Goal: Task Accomplishment & Management: Manage account settings

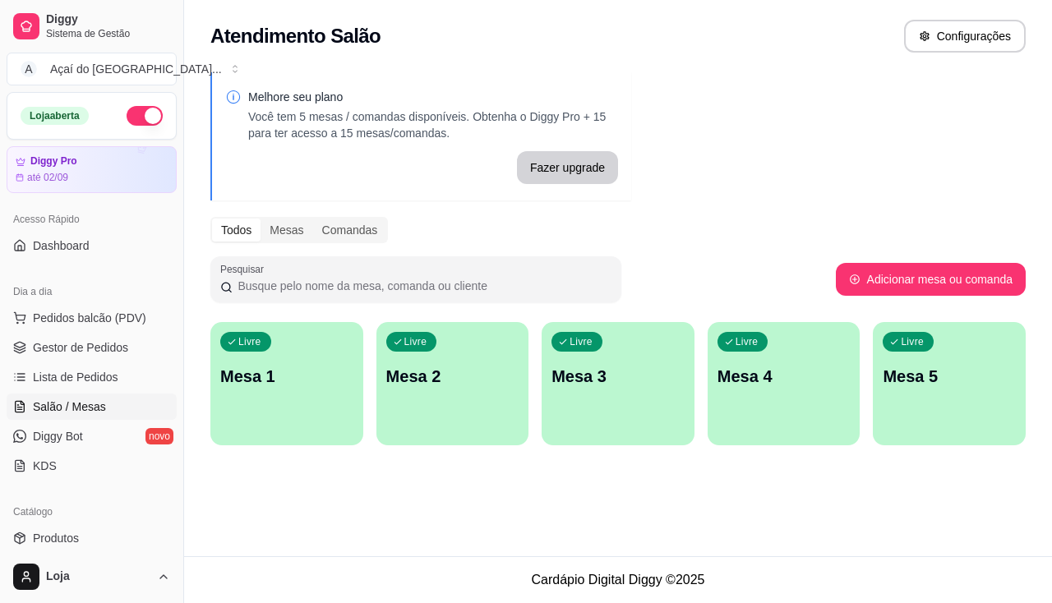
click at [241, 327] on div "Livre Mesa 1" at bounding box center [286, 374] width 153 height 104
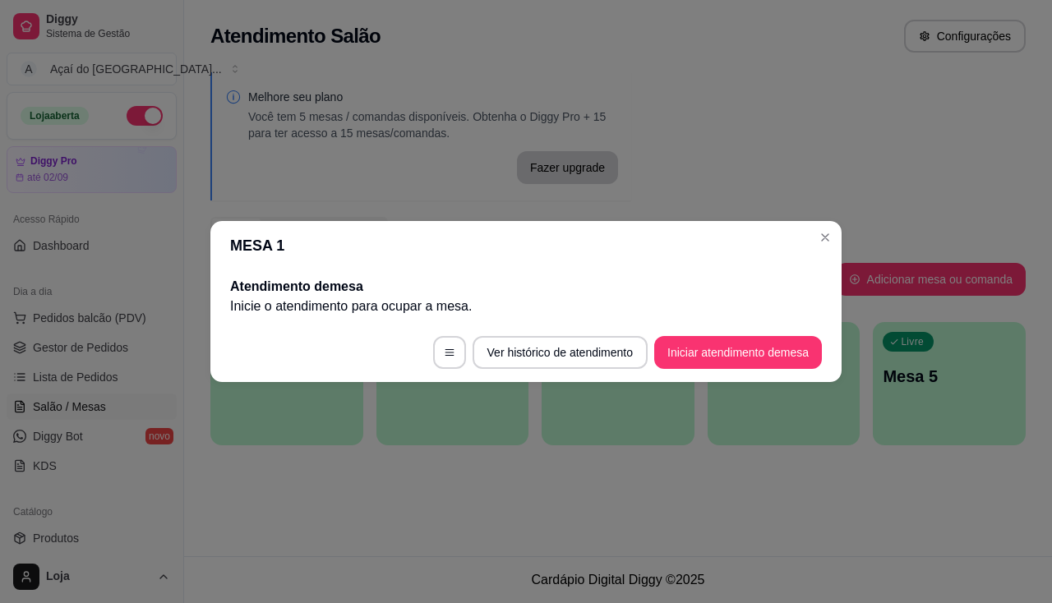
click at [753, 370] on footer "Ver histórico de atendimento Iniciar atendimento de mesa" at bounding box center [525, 352] width 631 height 59
click at [752, 355] on button "Iniciar atendimento de mesa" at bounding box center [738, 352] width 168 height 33
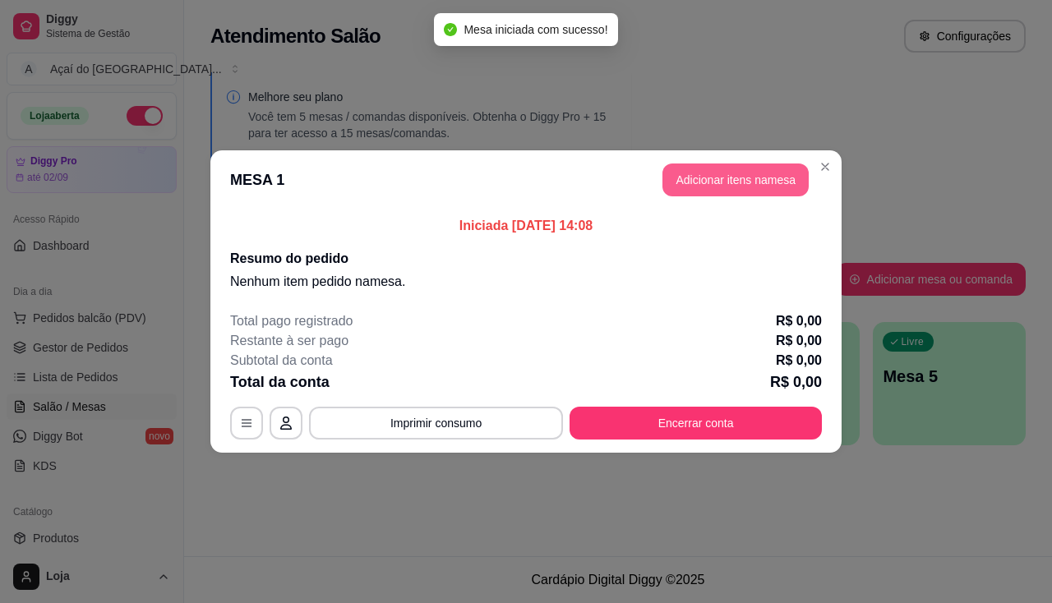
click at [717, 189] on button "Adicionar itens na mesa" at bounding box center [735, 179] width 146 height 33
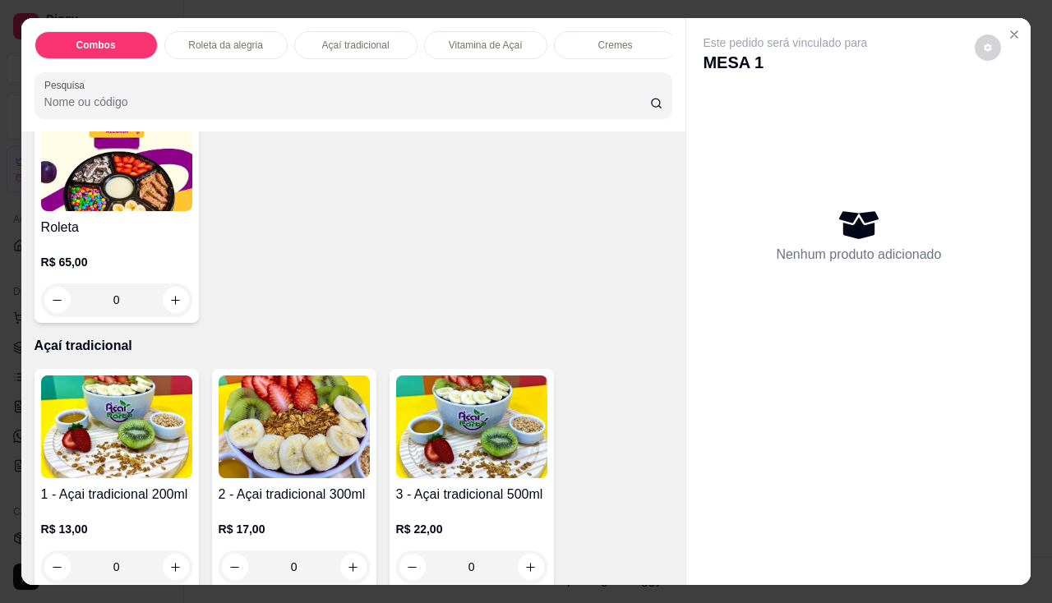
scroll to position [904, 0]
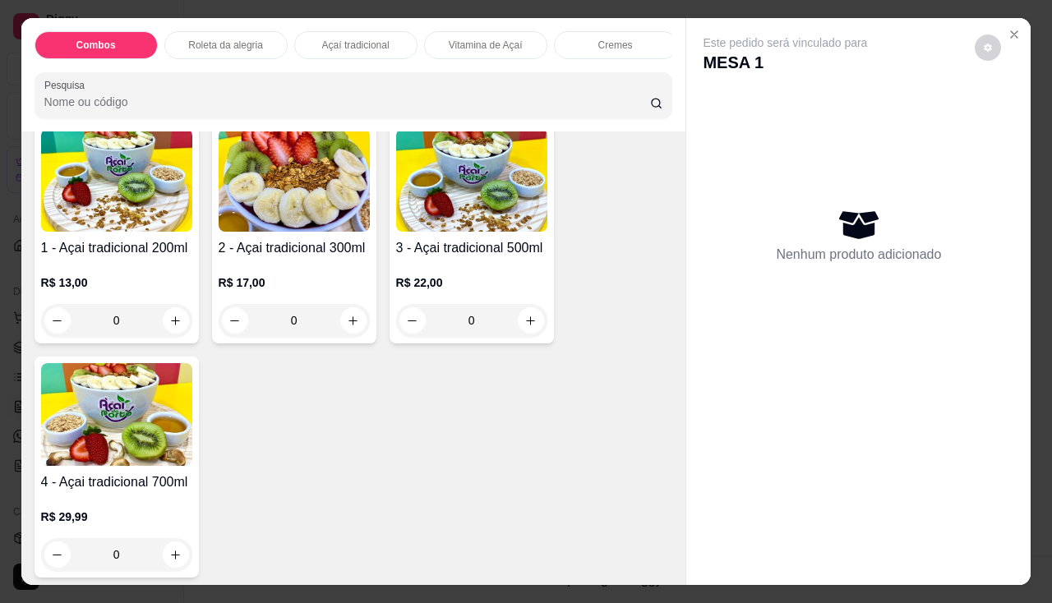
click at [314, 268] on div "R$ 17,00 0" at bounding box center [294, 297] width 151 height 79
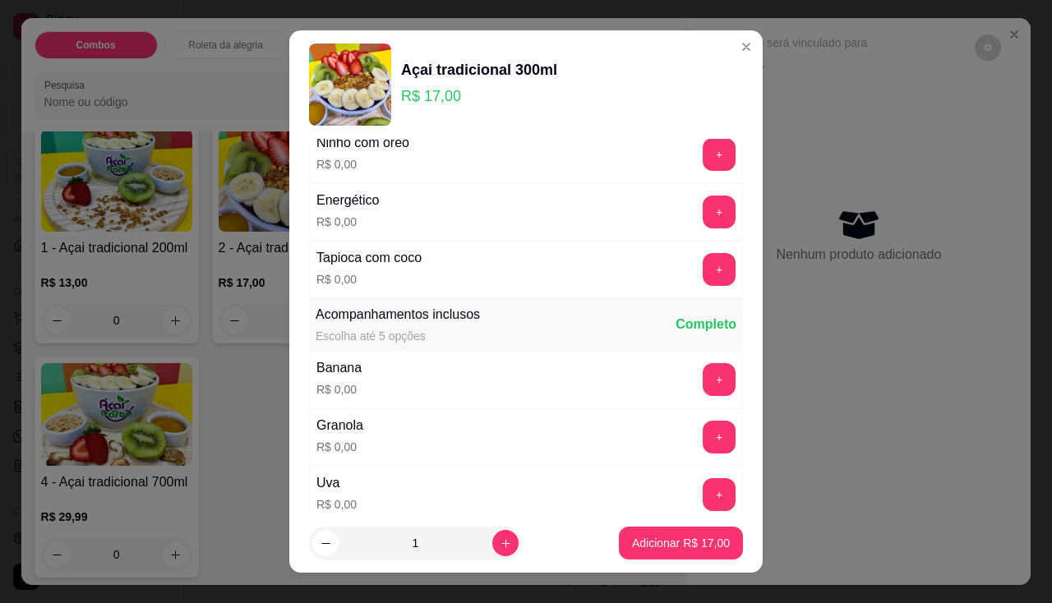
scroll to position [329, 0]
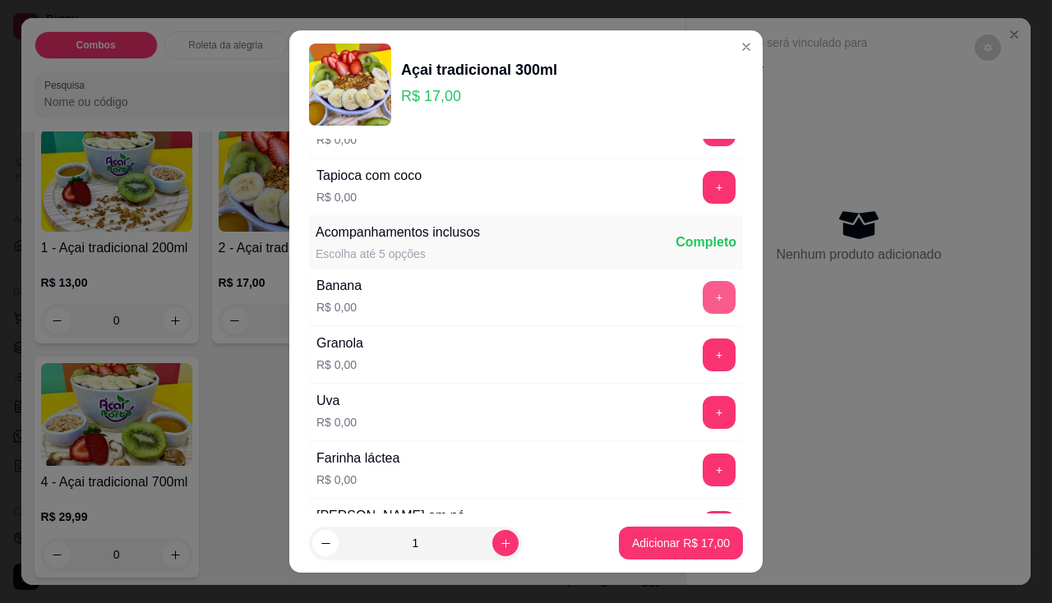
click at [702, 297] on button "+" at bounding box center [718, 297] width 33 height 33
click at [703, 297] on button "+" at bounding box center [719, 297] width 32 height 32
click at [702, 412] on button "+" at bounding box center [718, 412] width 33 height 33
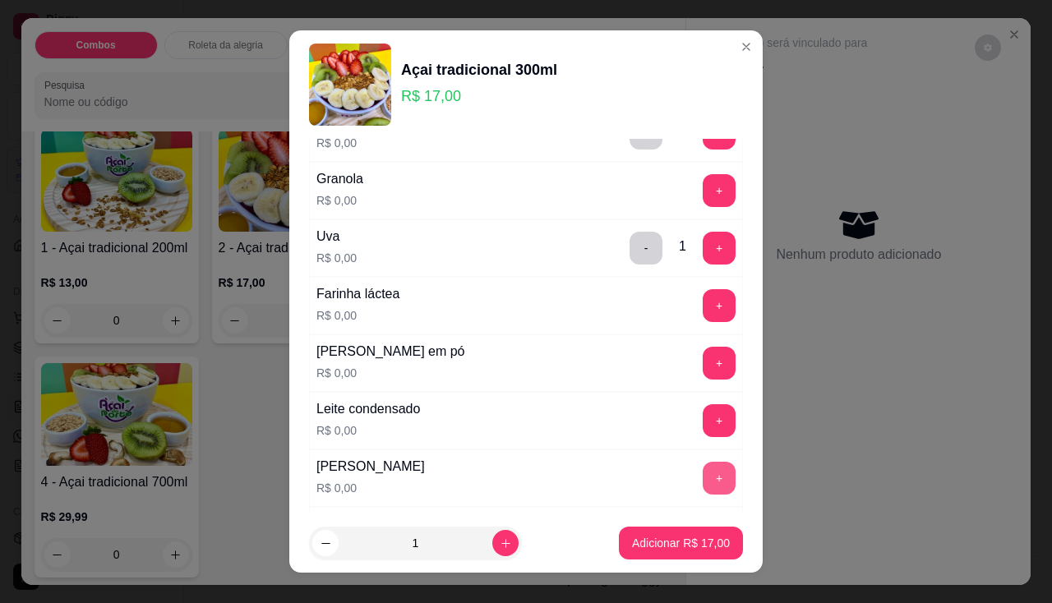
click at [696, 481] on div "+" at bounding box center [719, 478] width 46 height 33
click at [702, 493] on button "+" at bounding box center [718, 478] width 33 height 33
click at [652, 559] on button "Adicionar R$ 17,00" at bounding box center [681, 543] width 124 height 33
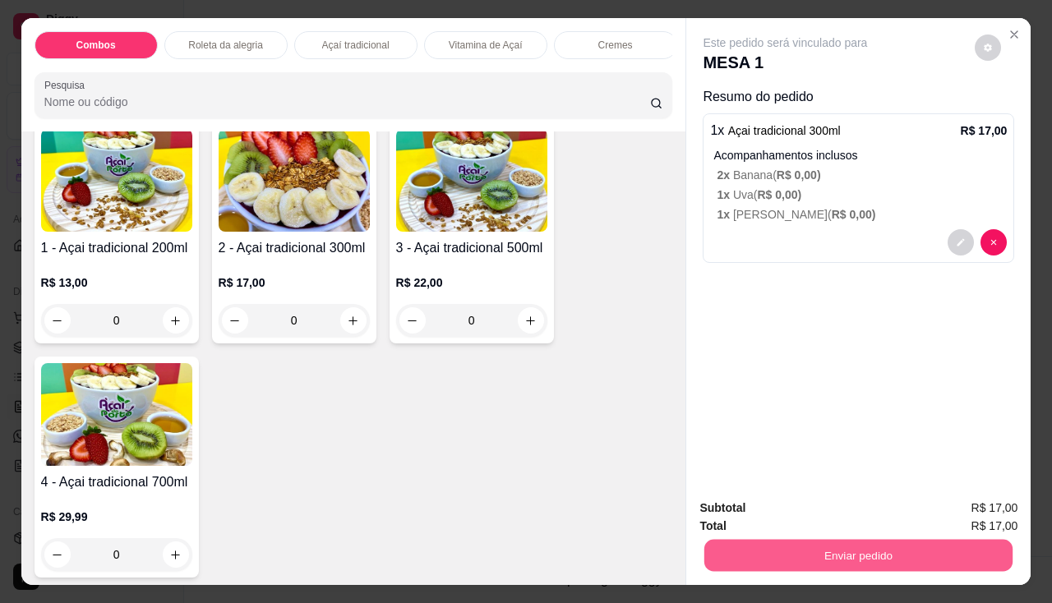
click at [783, 555] on button "Enviar pedido" at bounding box center [858, 556] width 308 height 32
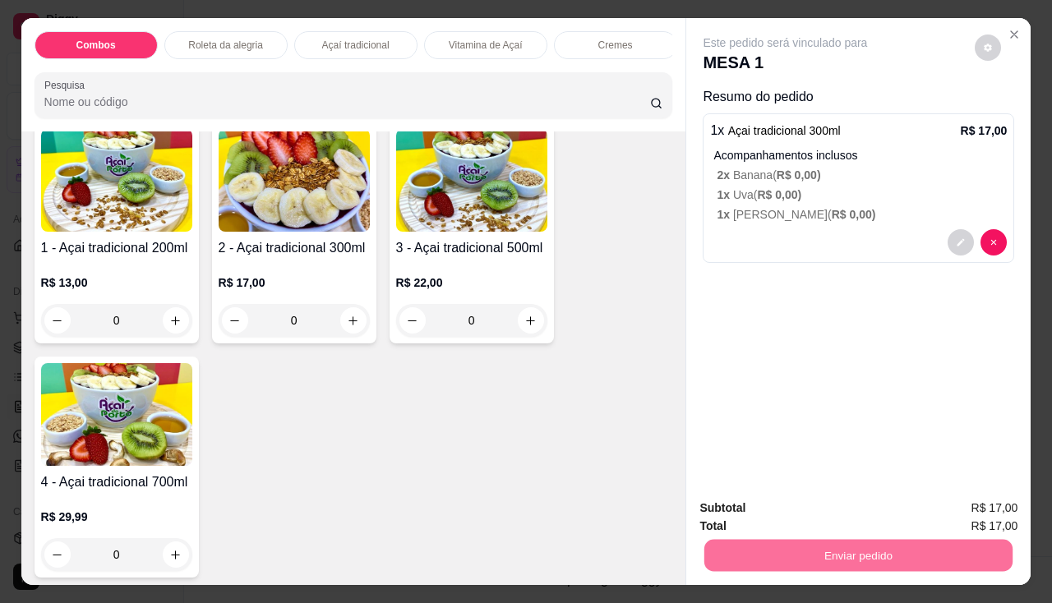
click at [872, 300] on div "Este pedido será vinculado para MESA 1 Resumo do pedido 1 x Açai tradicional 30…" at bounding box center [858, 251] width 344 height 467
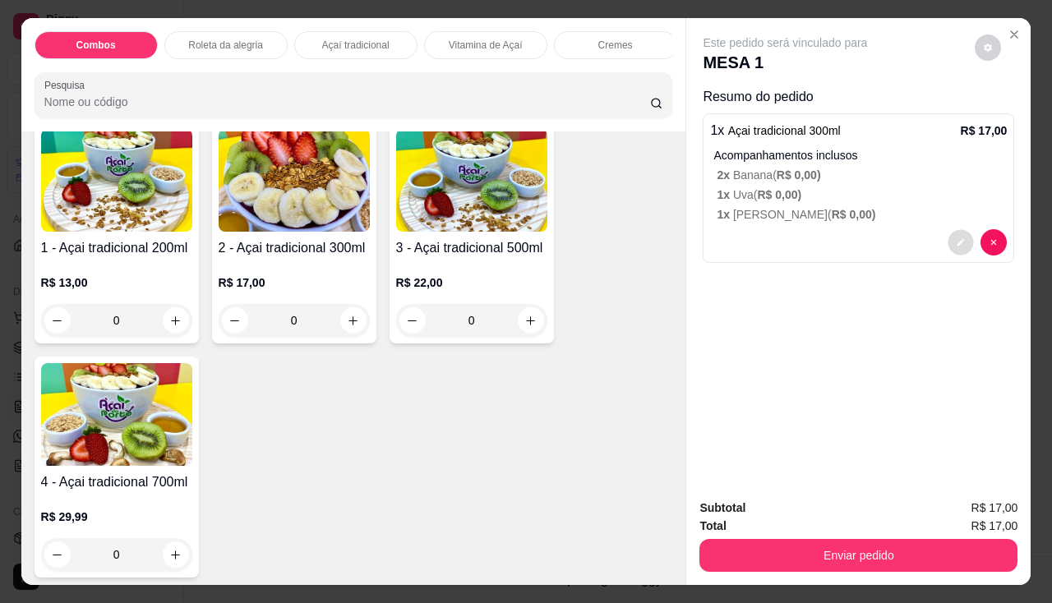
click at [948, 232] on button "decrease-product-quantity" at bounding box center [960, 242] width 25 height 25
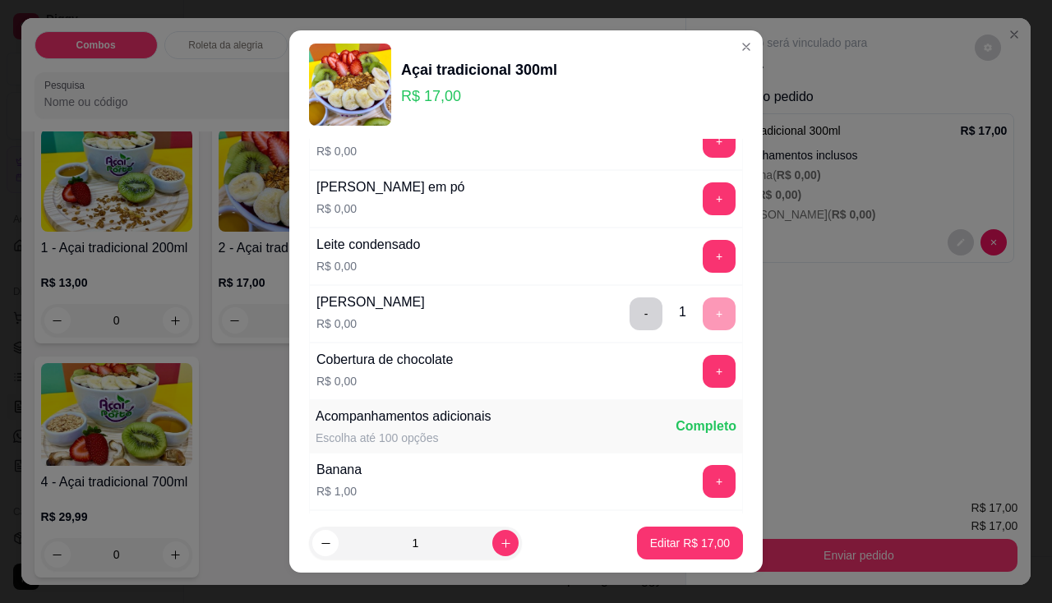
scroll to position [411, 0]
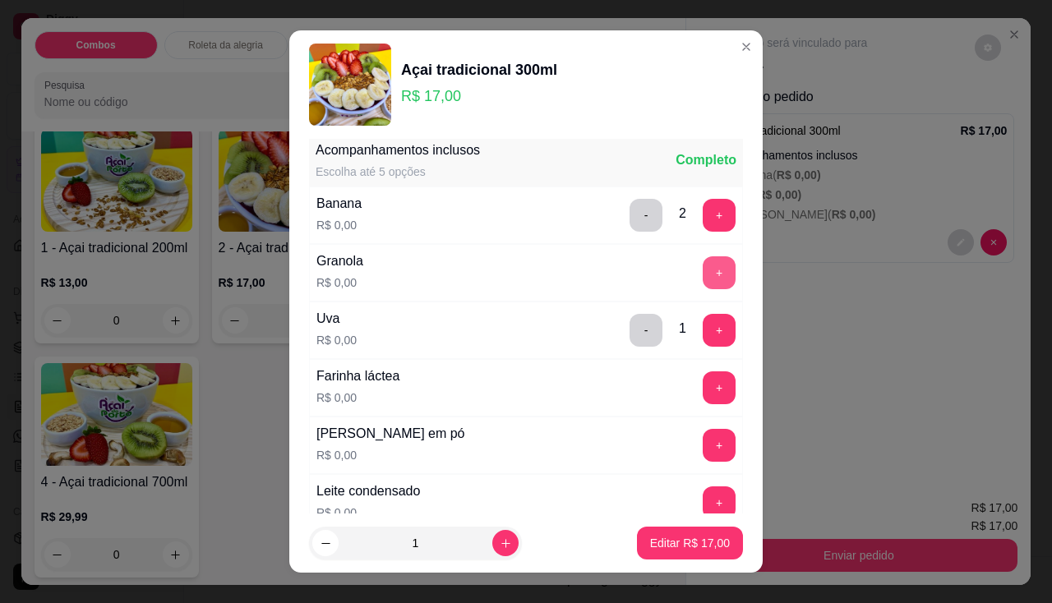
click at [704, 265] on button "+" at bounding box center [718, 272] width 33 height 33
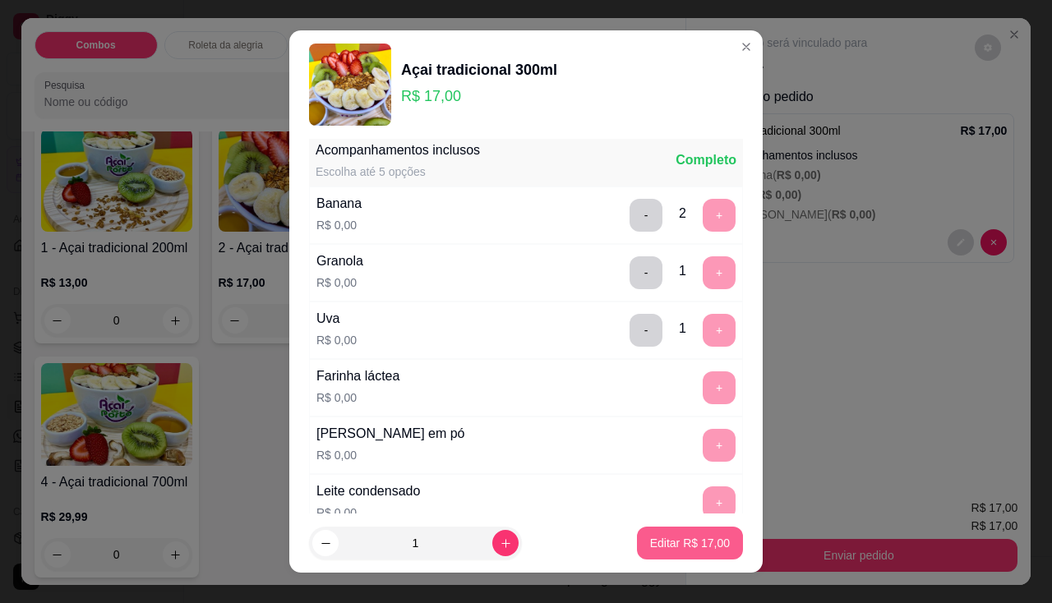
click at [700, 543] on p "Editar R$ 17,00" at bounding box center [690, 543] width 80 height 16
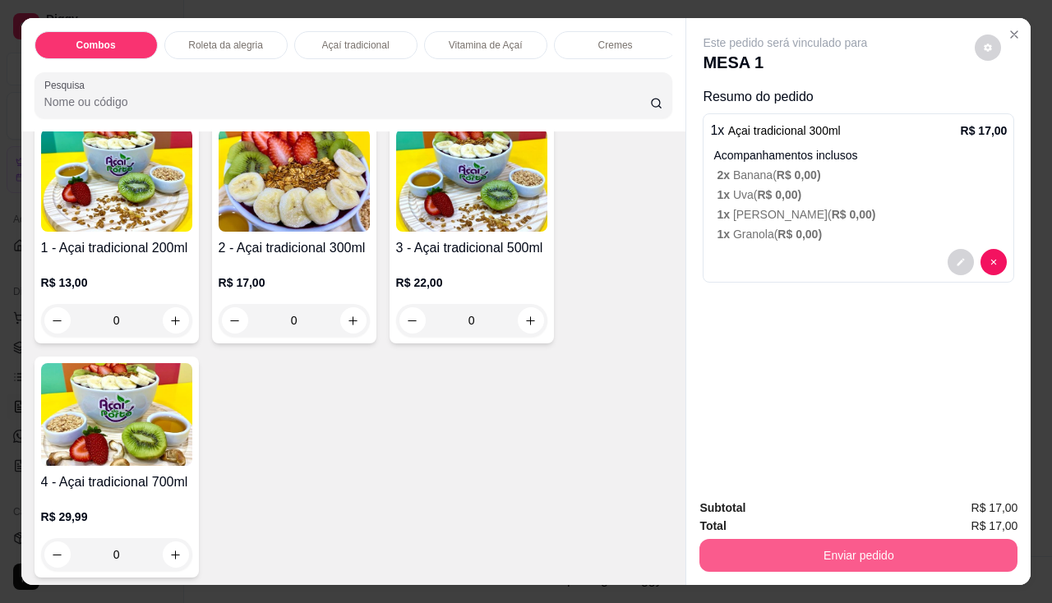
click at [742, 539] on button "Enviar pedido" at bounding box center [858, 555] width 318 height 33
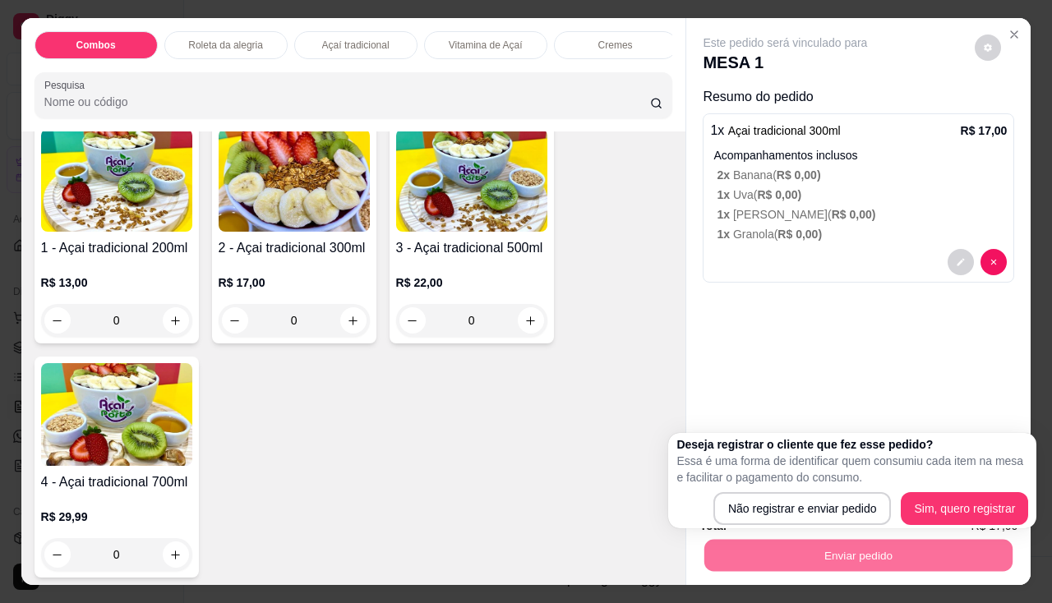
click at [786, 488] on div "Deseja registrar o cliente que fez esse pedido? Essa é uma forma de identificar…" at bounding box center [852, 480] width 352 height 89
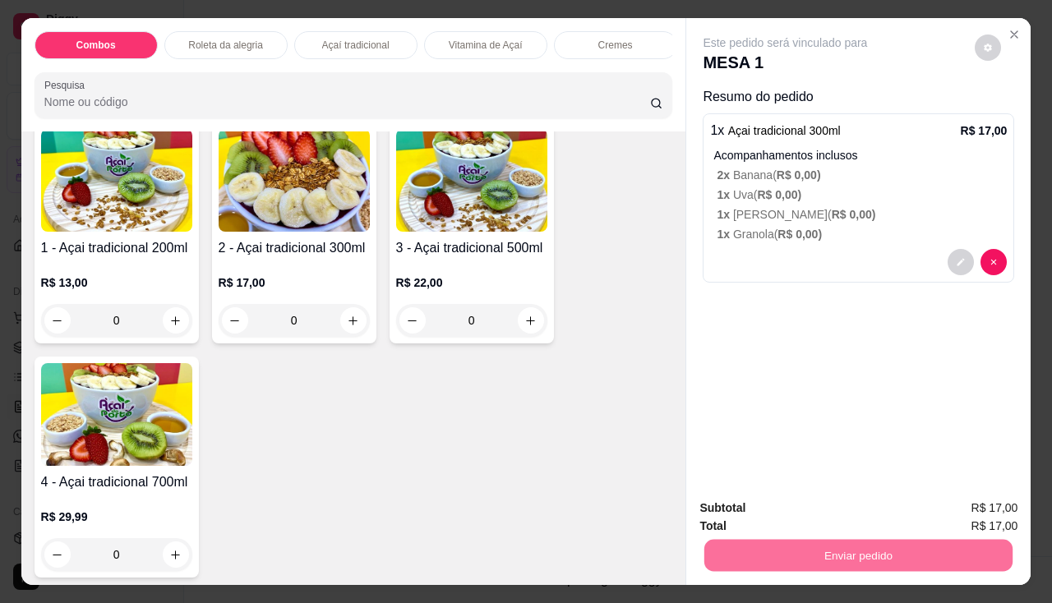
click at [784, 510] on button "Não registrar e enviar pedido" at bounding box center [804, 509] width 166 height 30
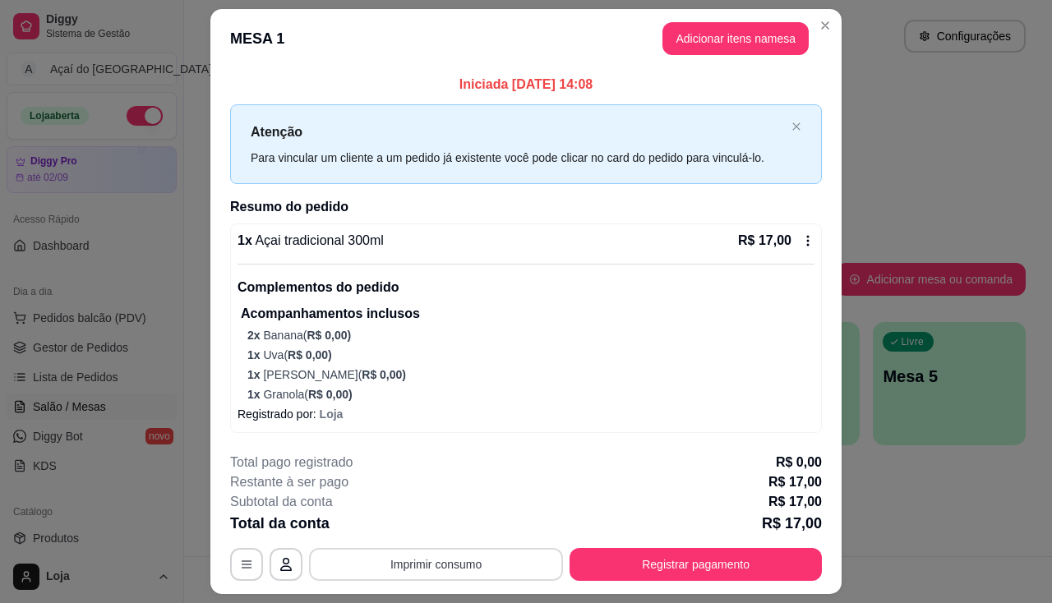
click at [416, 576] on button "Imprimir consumo" at bounding box center [436, 564] width 254 height 33
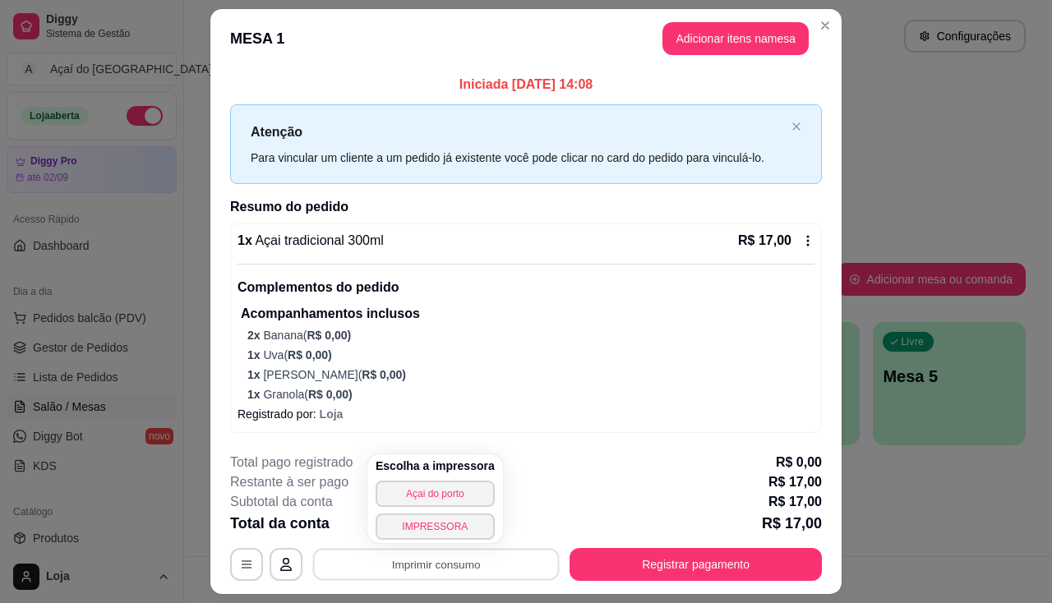
click at [433, 541] on div "Escolha a impressora Açai do porto IMPRESSORA" at bounding box center [435, 498] width 136 height 89
click at [435, 530] on button "IMPRESSORA" at bounding box center [434, 525] width 115 height 25
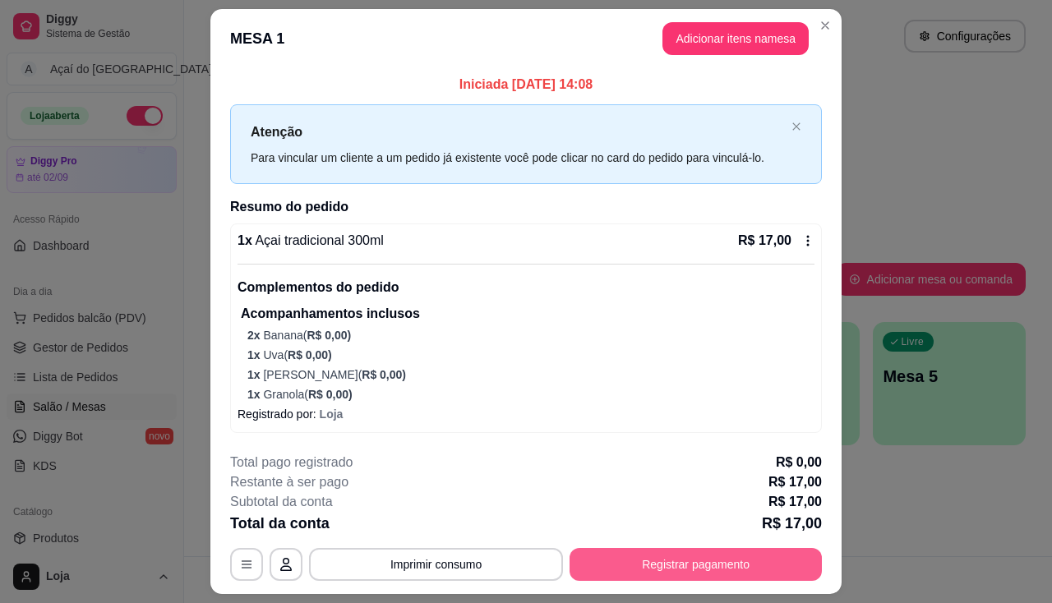
click at [777, 555] on button "Registrar pagamento" at bounding box center [695, 564] width 252 height 33
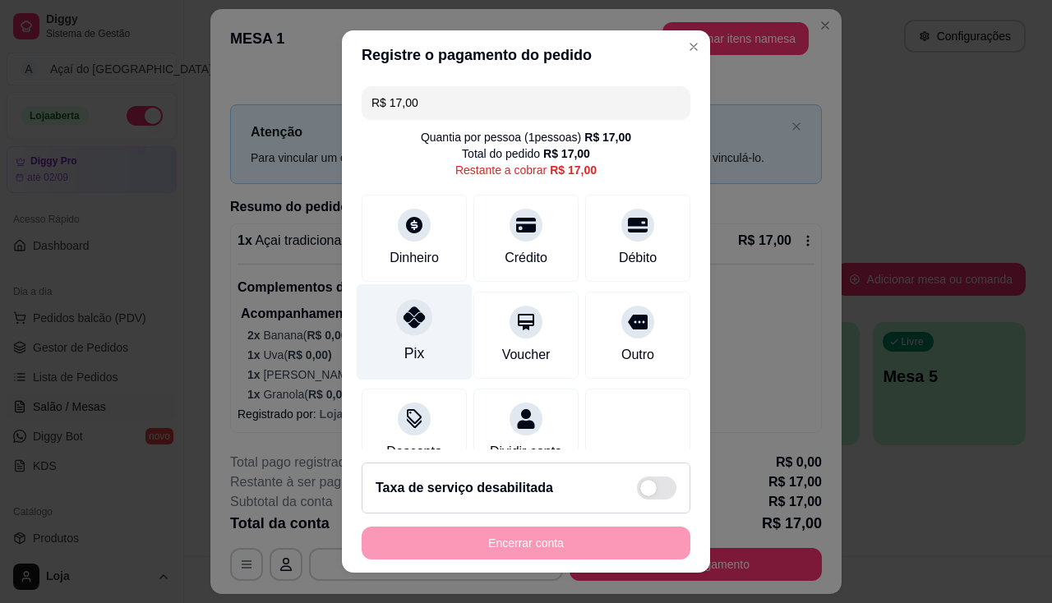
click at [409, 359] on div "Pix" at bounding box center [414, 353] width 20 height 21
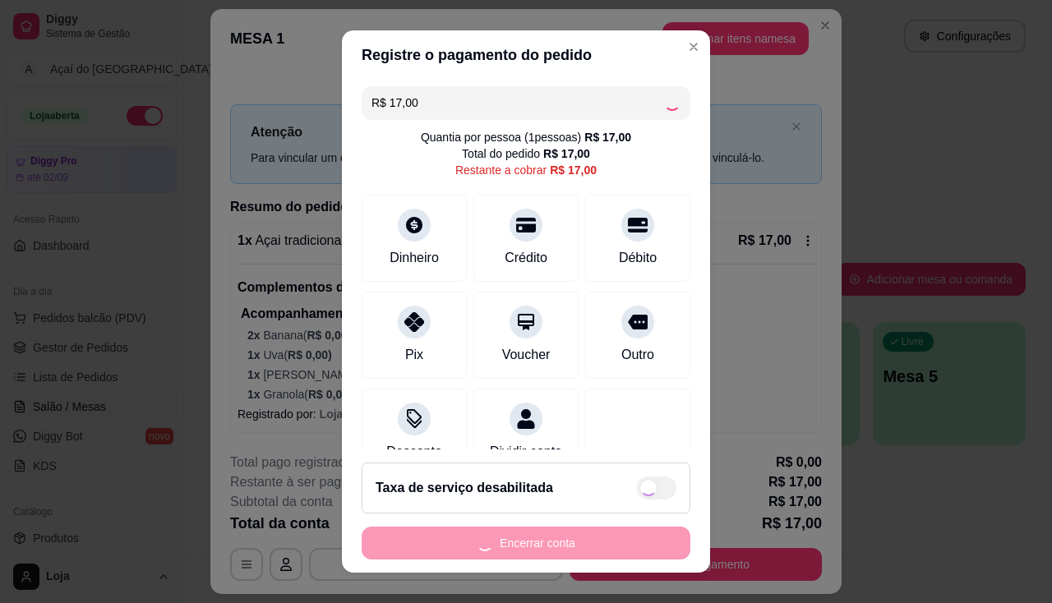
type input "R$ 0,00"
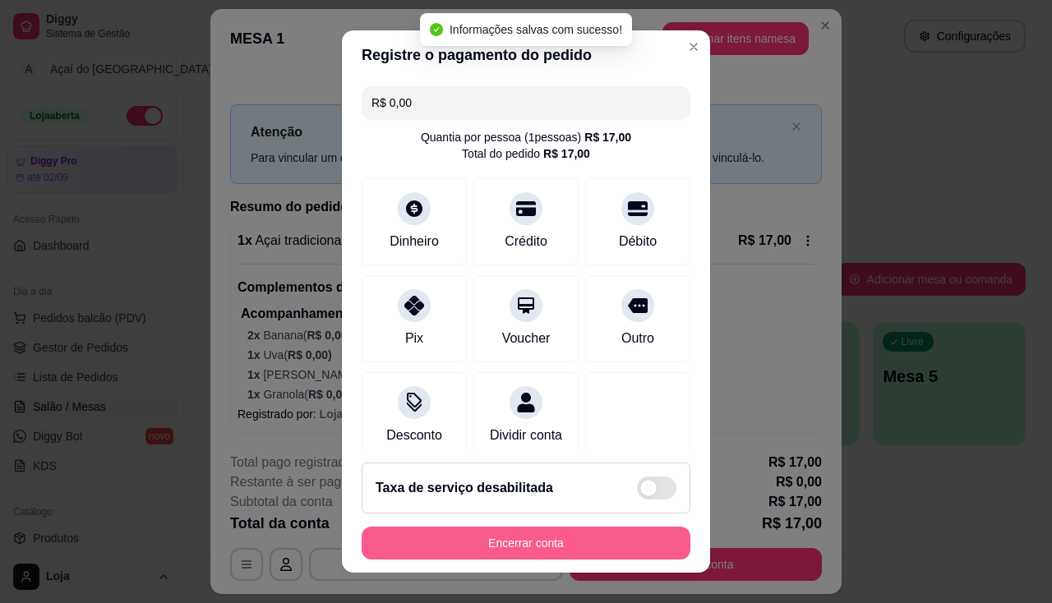
click at [536, 549] on button "Encerrar conta" at bounding box center [525, 543] width 329 height 33
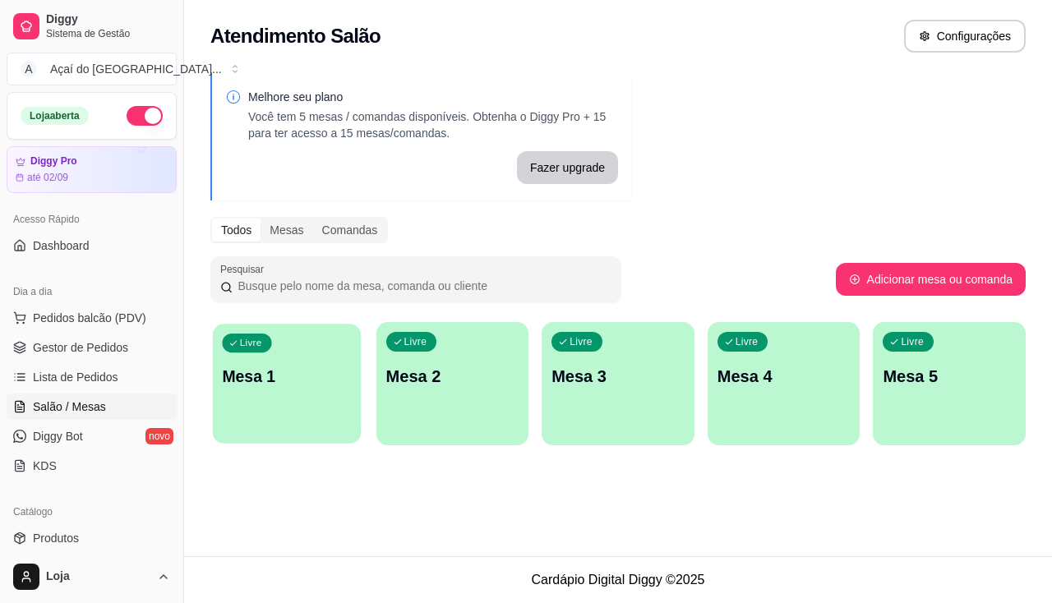
click at [292, 352] on div "Livre Mesa 1" at bounding box center [287, 374] width 148 height 100
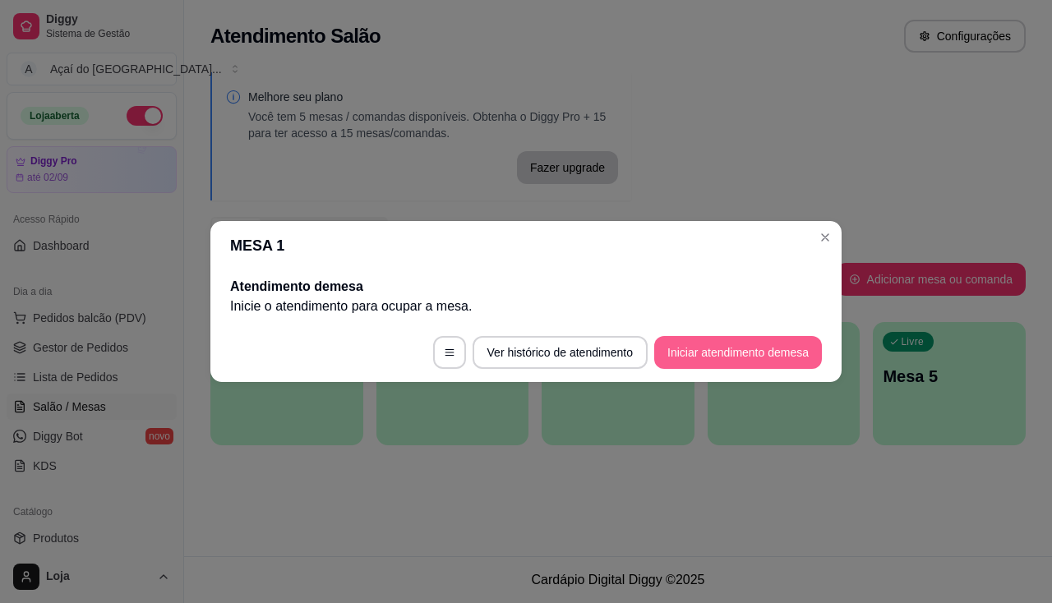
click at [749, 346] on button "Iniciar atendimento de mesa" at bounding box center [738, 352] width 168 height 33
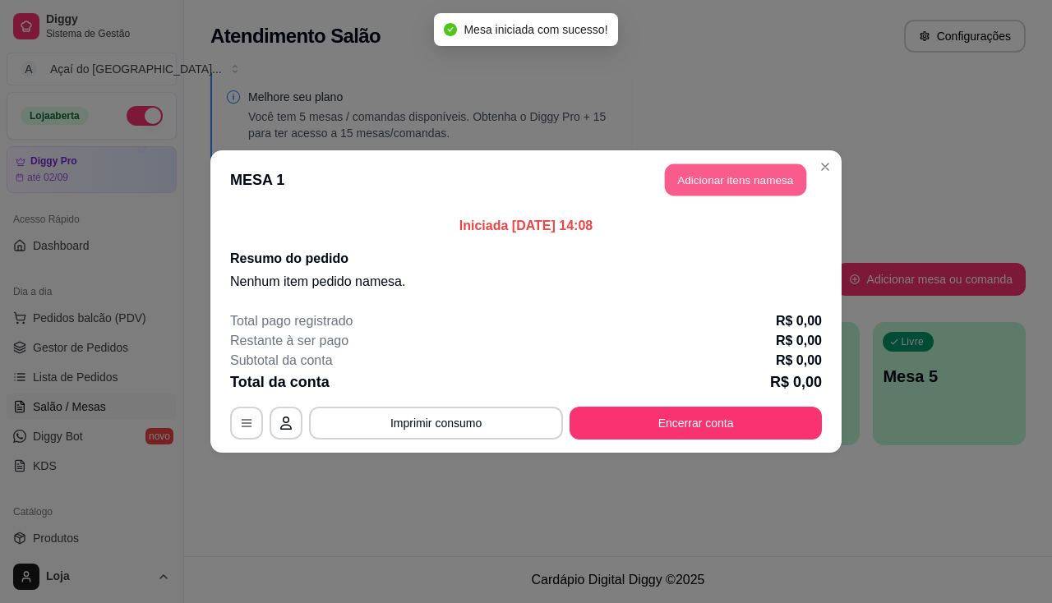
click at [748, 189] on button "Adicionar itens na mesa" at bounding box center [735, 180] width 141 height 32
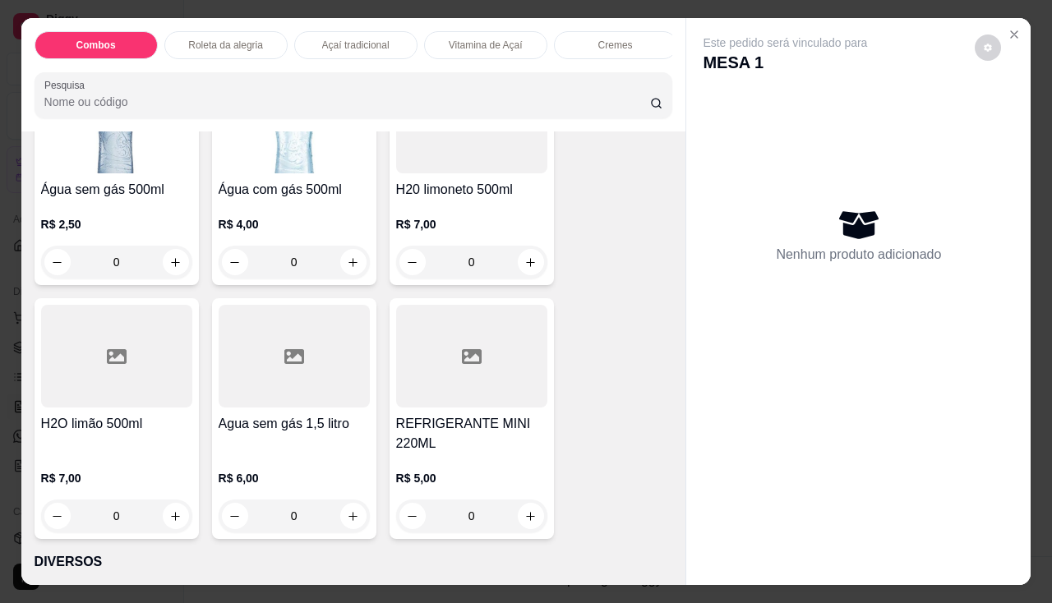
scroll to position [5643, 0]
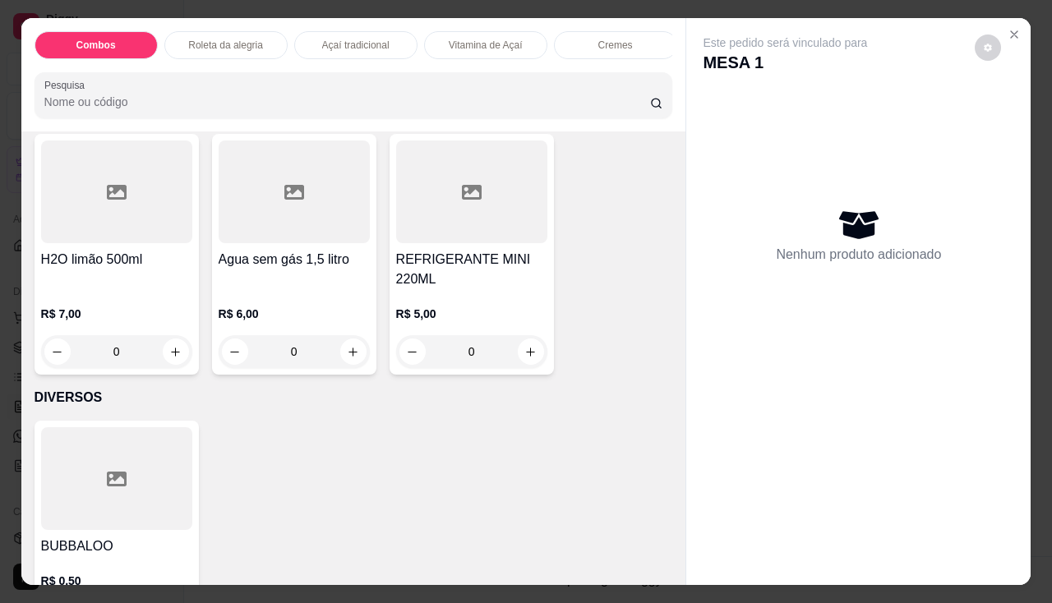
click at [298, 279] on div "Agua sem gás 1,5 litro" at bounding box center [294, 269] width 151 height 39
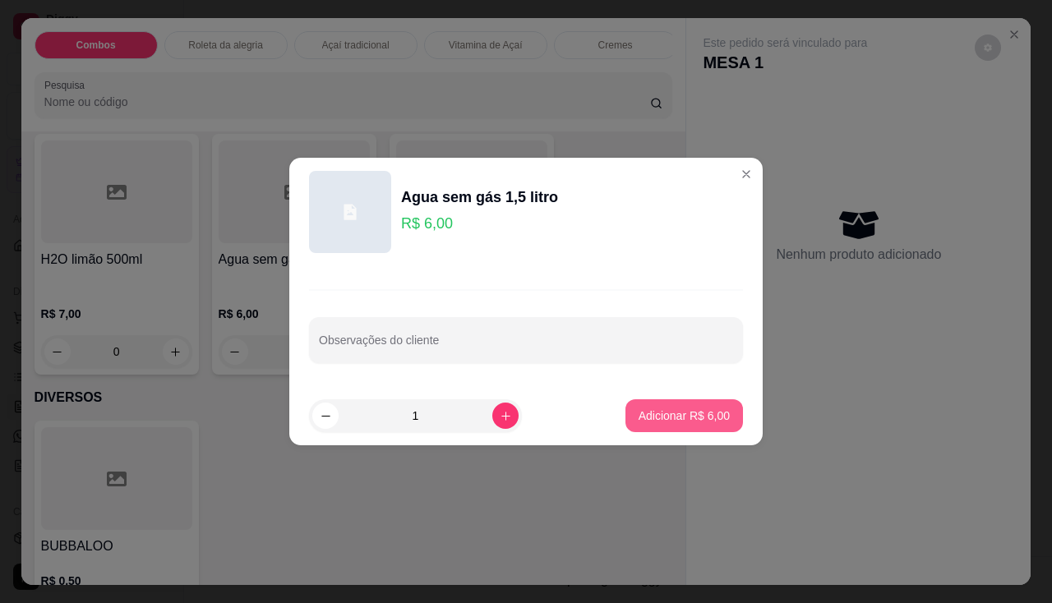
click at [628, 419] on button "Adicionar R$ 6,00" at bounding box center [683, 415] width 117 height 33
type input "1"
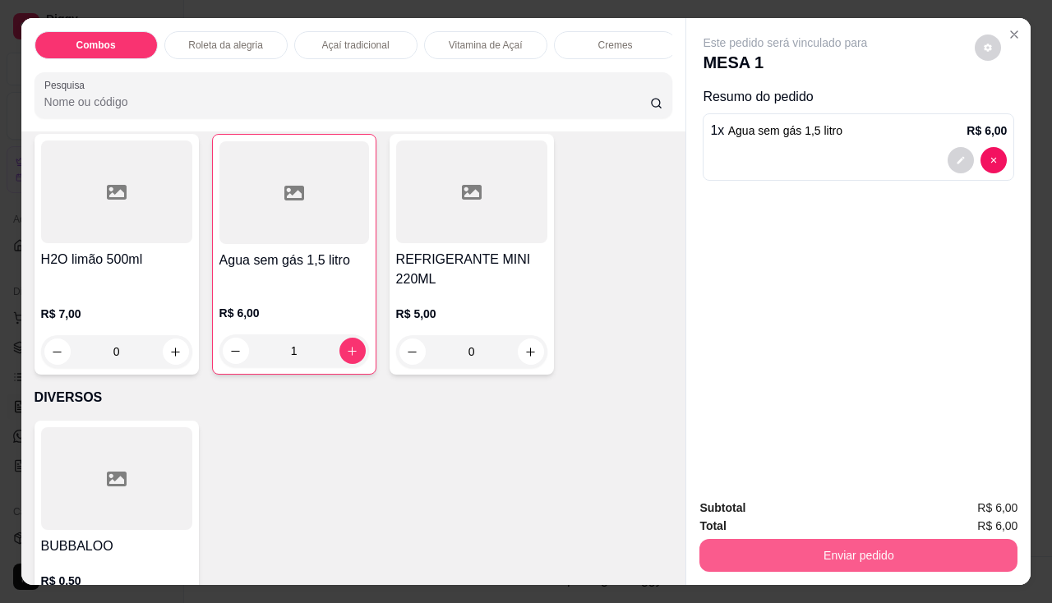
click at [711, 553] on button "Enviar pedido" at bounding box center [858, 555] width 318 height 33
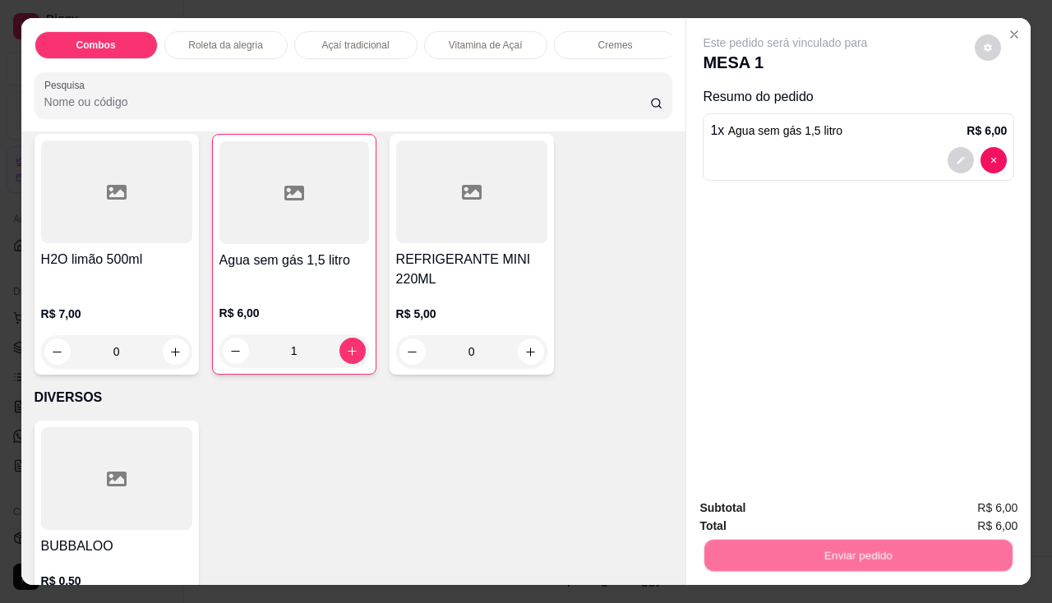
click at [721, 506] on button "Não registrar e enviar pedido" at bounding box center [804, 509] width 166 height 30
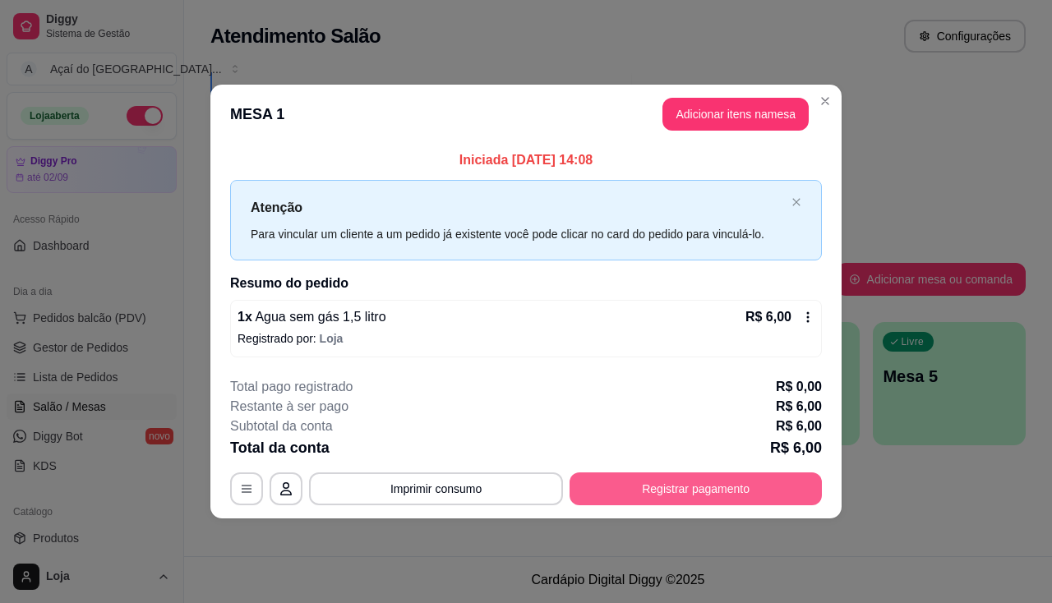
click at [702, 481] on button "Registrar pagamento" at bounding box center [695, 488] width 252 height 33
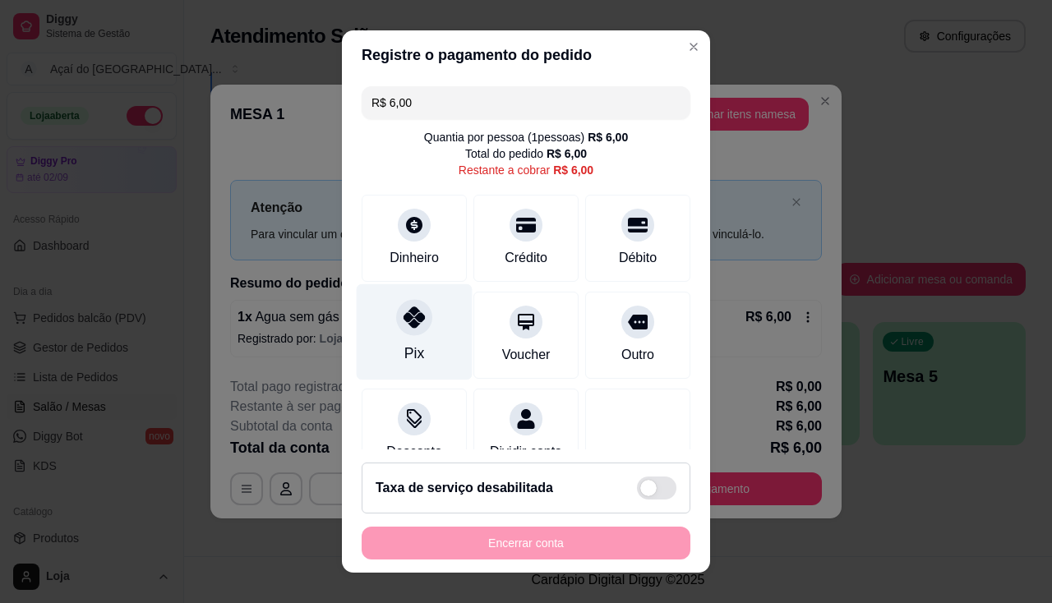
click at [398, 331] on div at bounding box center [414, 317] width 36 height 36
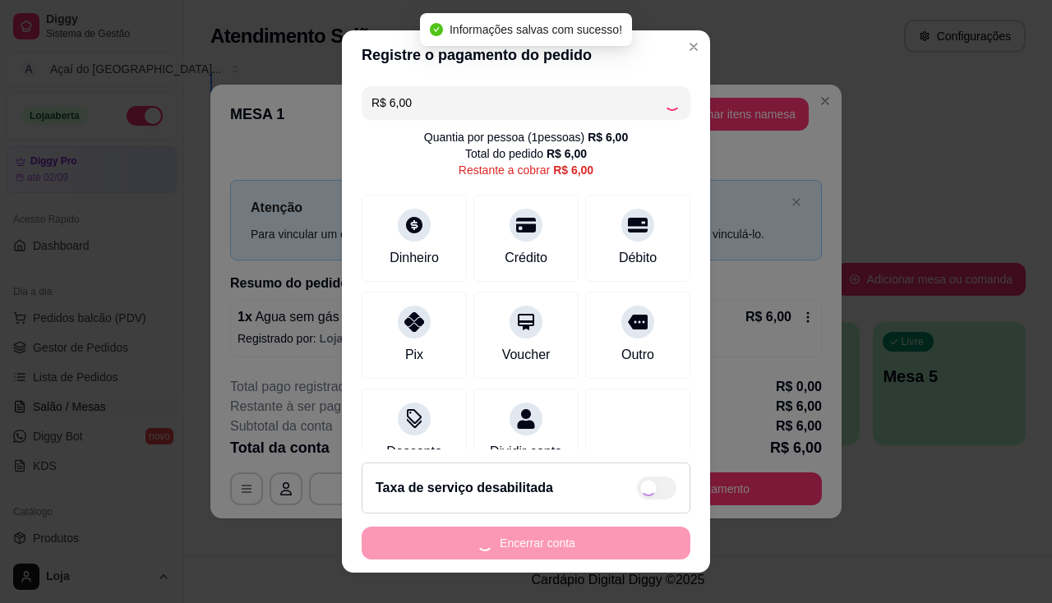
type input "R$ 0,00"
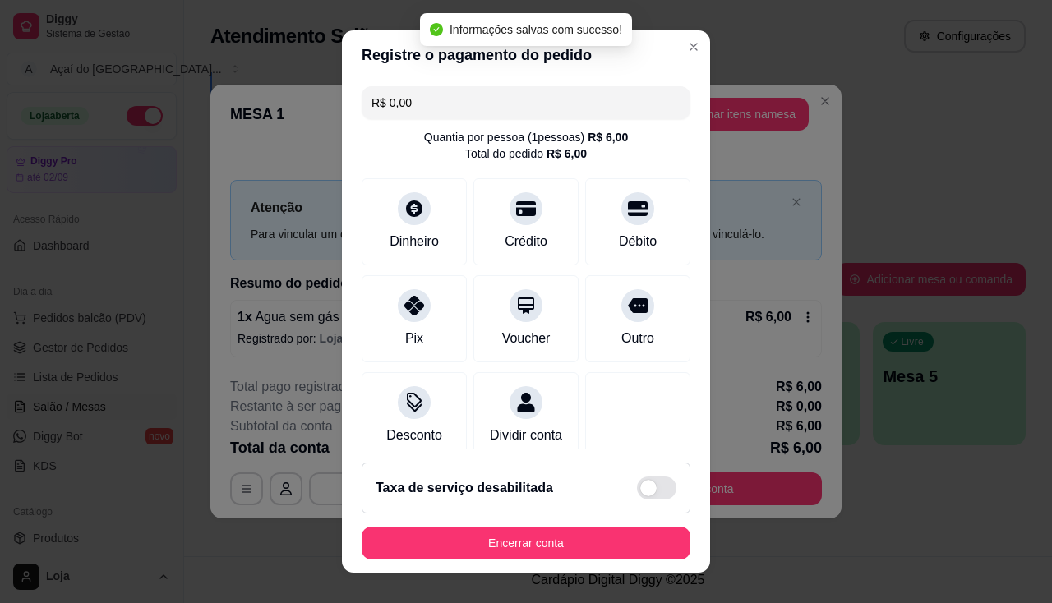
click at [504, 562] on footer "Taxa de serviço desabilitada Encerrar conta" at bounding box center [526, 510] width 368 height 123
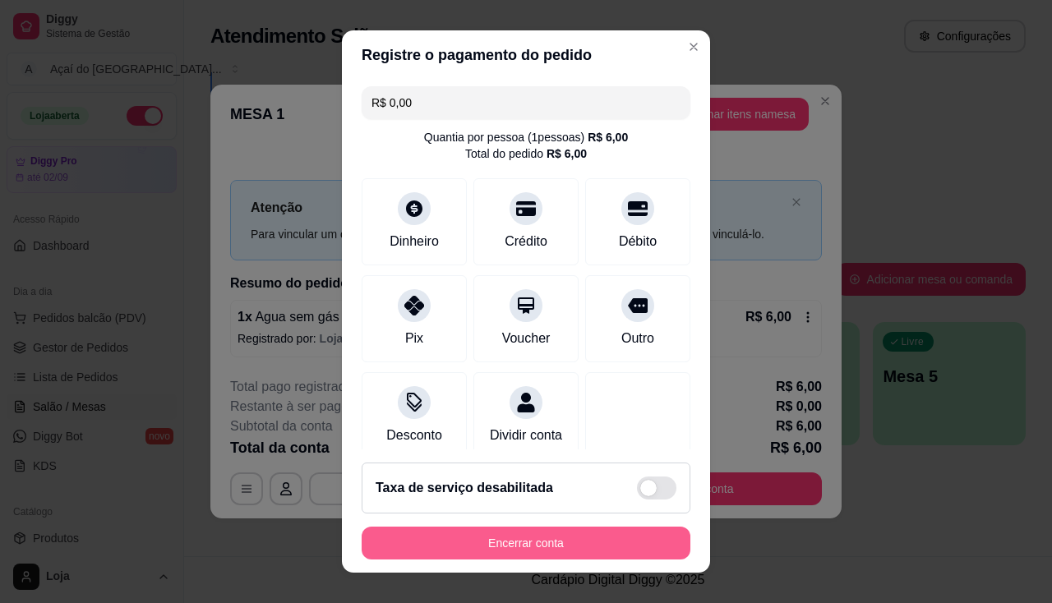
click at [573, 527] on button "Encerrar conta" at bounding box center [525, 543] width 329 height 33
click at [550, 532] on button "Encerrar conta" at bounding box center [525, 543] width 329 height 33
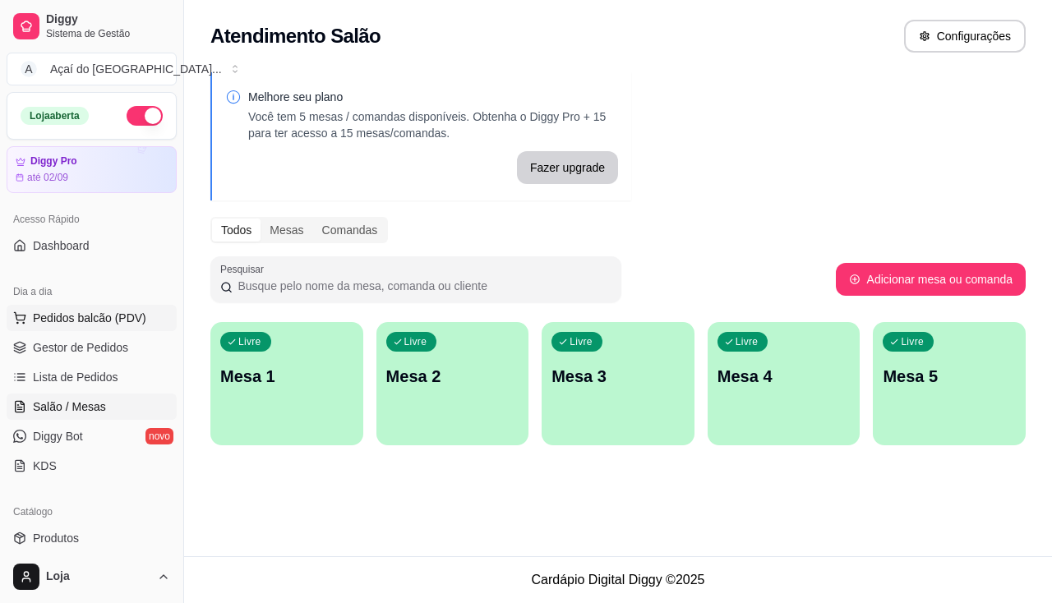
click at [58, 315] on span "Pedidos balcão (PDV)" at bounding box center [89, 318] width 113 height 16
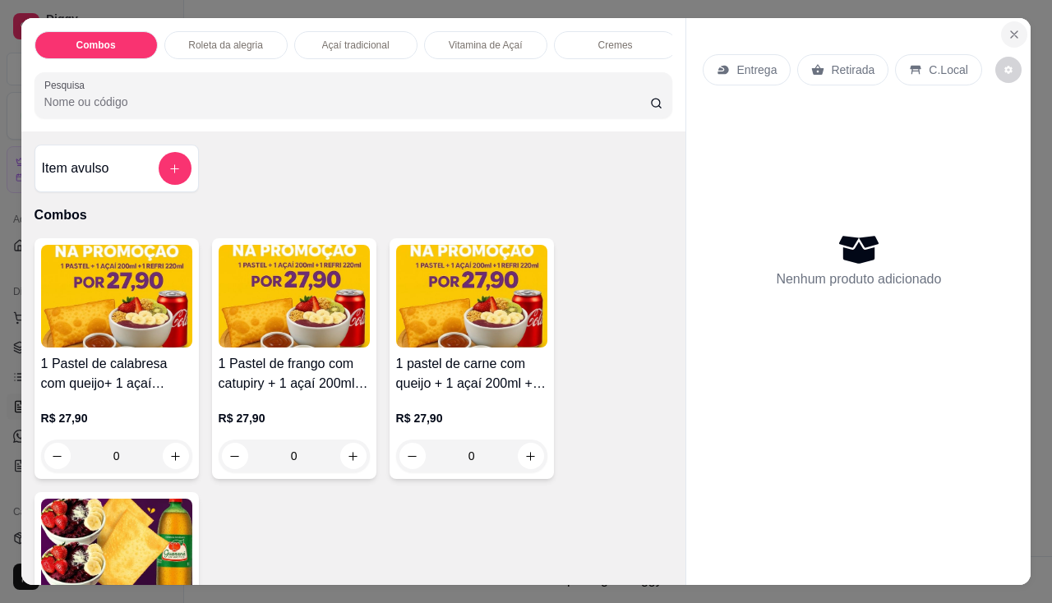
click at [1007, 29] on icon "Close" at bounding box center [1013, 34] width 13 height 13
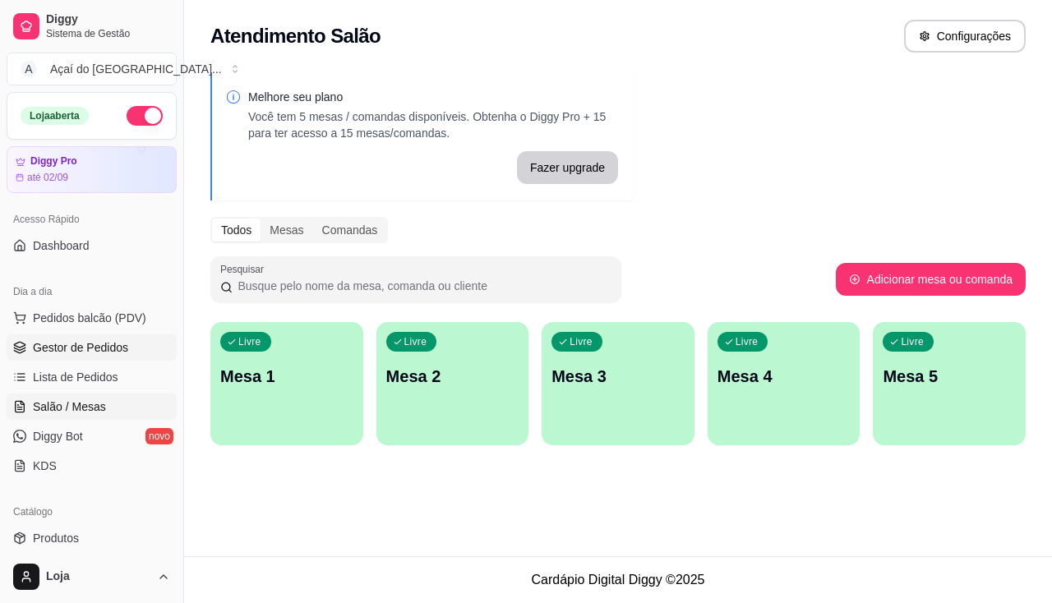
click at [86, 357] on link "Gestor de Pedidos" at bounding box center [92, 347] width 170 height 26
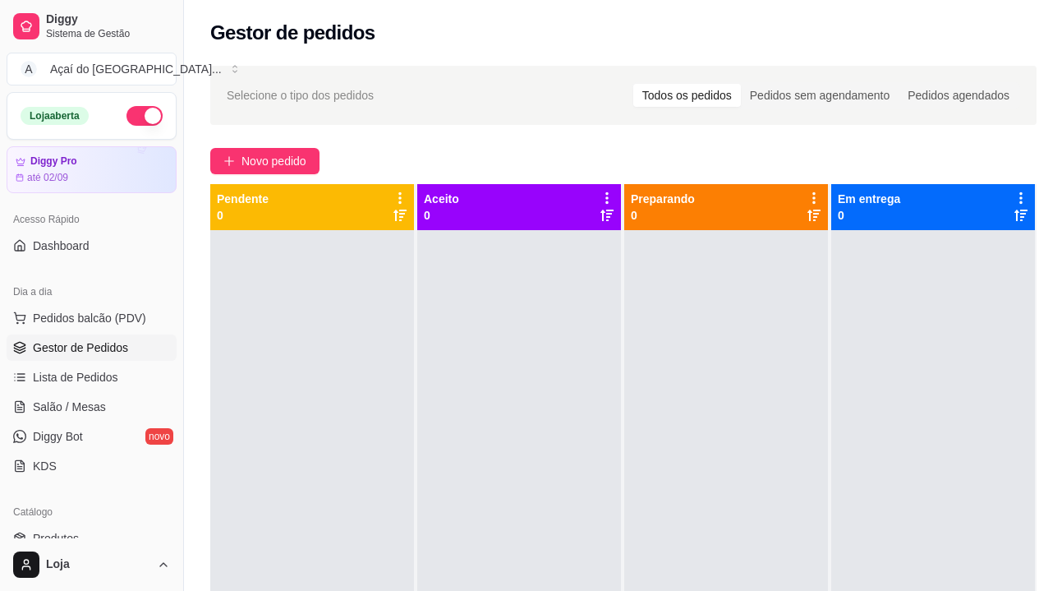
click at [152, 390] on ul "Pedidos balcão (PDV) Gestor de Pedidos Lista de Pedidos Salão / Mesas Diggy Bot…" at bounding box center [92, 392] width 170 height 174
click at [112, 407] on link "Salão / Mesas" at bounding box center [92, 406] width 170 height 26
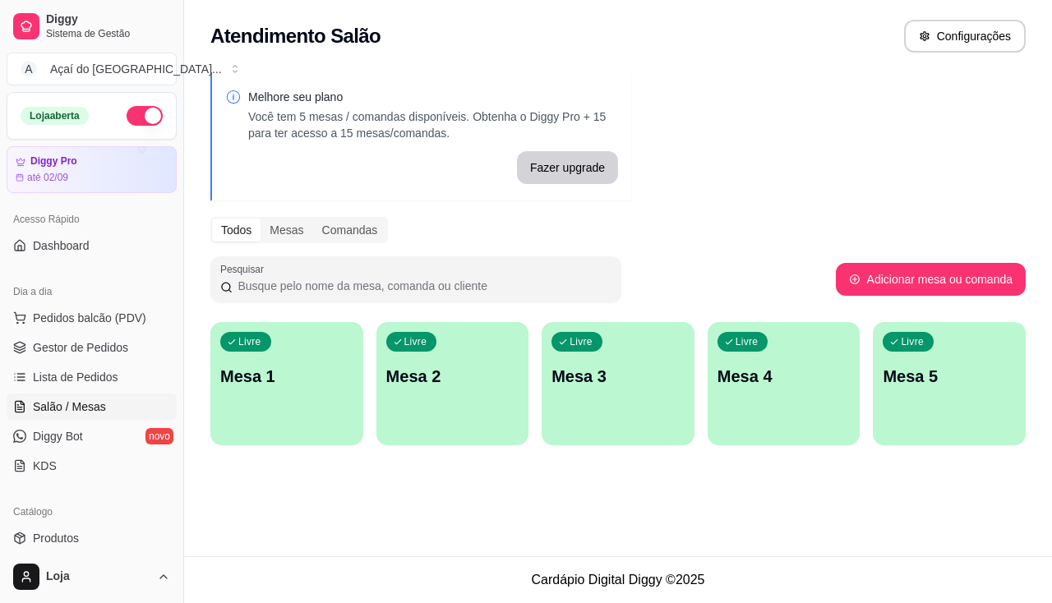
click at [269, 376] on p "Mesa 1" at bounding box center [286, 376] width 133 height 23
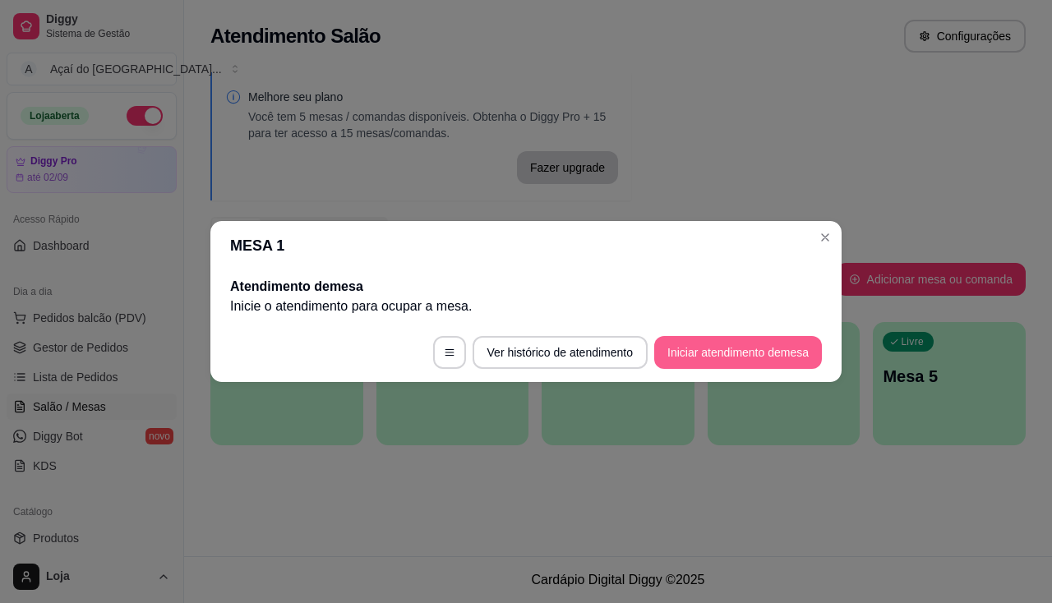
click at [664, 348] on button "Iniciar atendimento de mesa" at bounding box center [738, 352] width 168 height 33
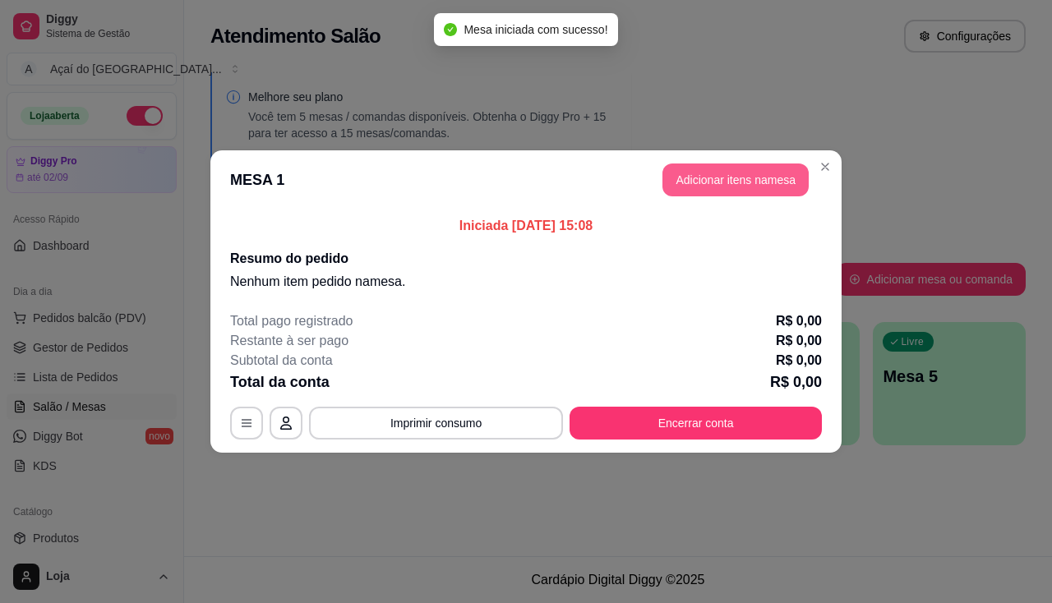
click at [750, 177] on button "Adicionar itens na mesa" at bounding box center [735, 179] width 146 height 33
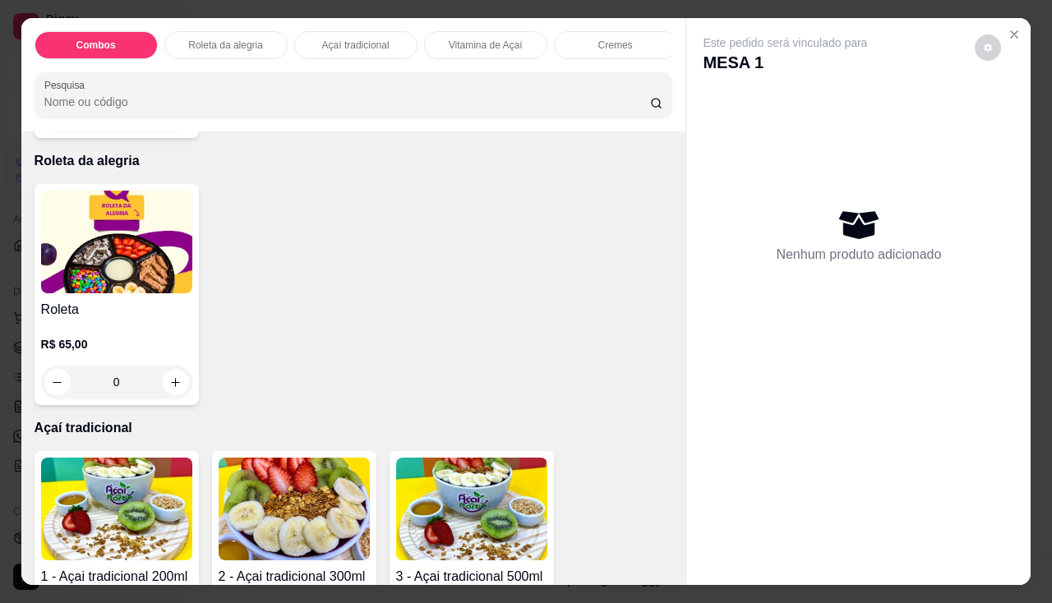
scroll to position [821, 0]
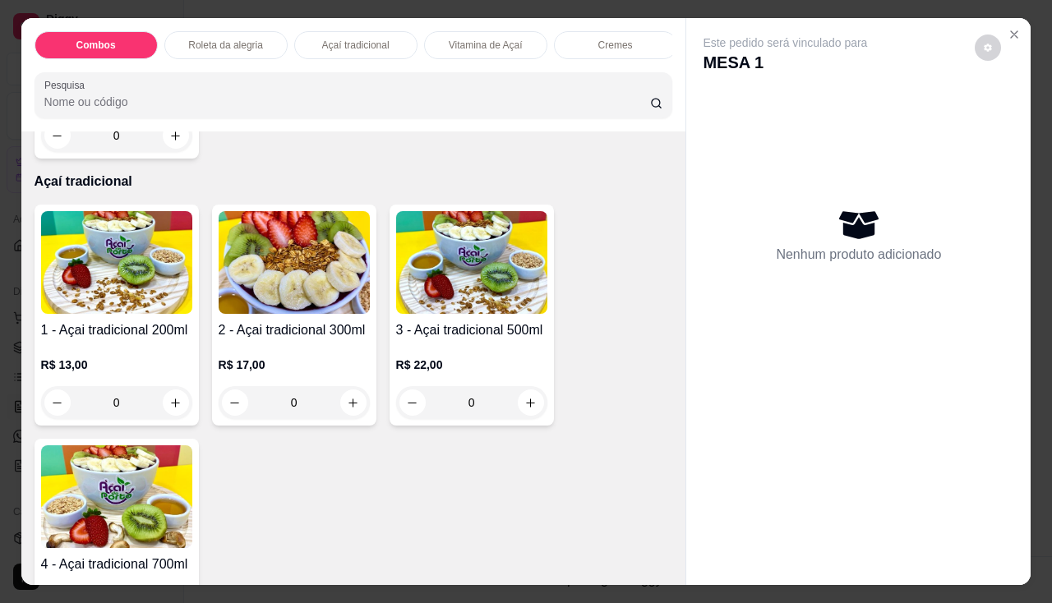
click at [233, 328] on h4 "2 - Açai tradicional 300ml" at bounding box center [294, 330] width 151 height 20
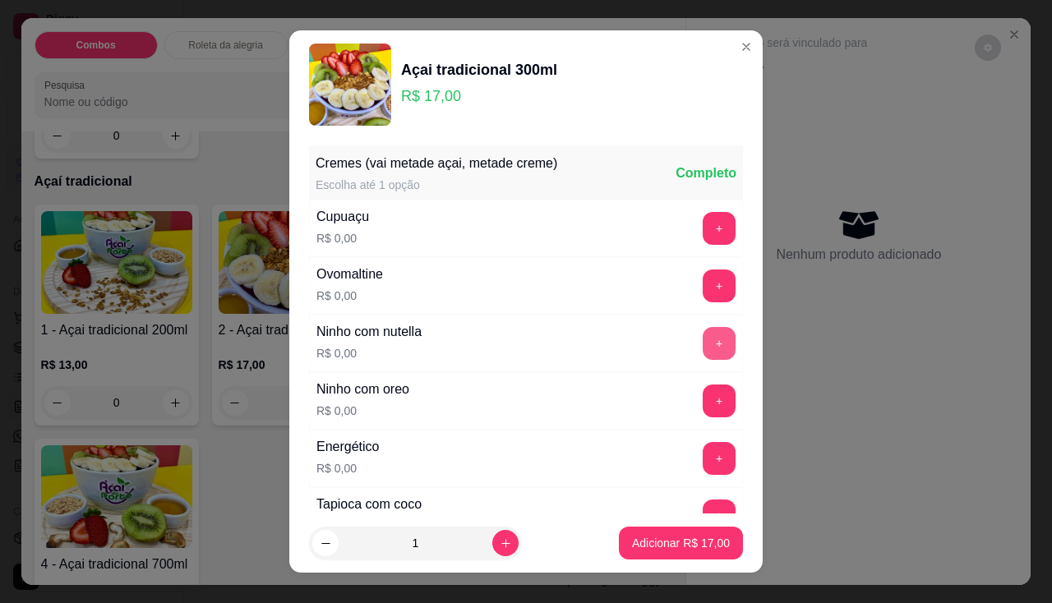
click at [702, 345] on button "+" at bounding box center [718, 343] width 33 height 33
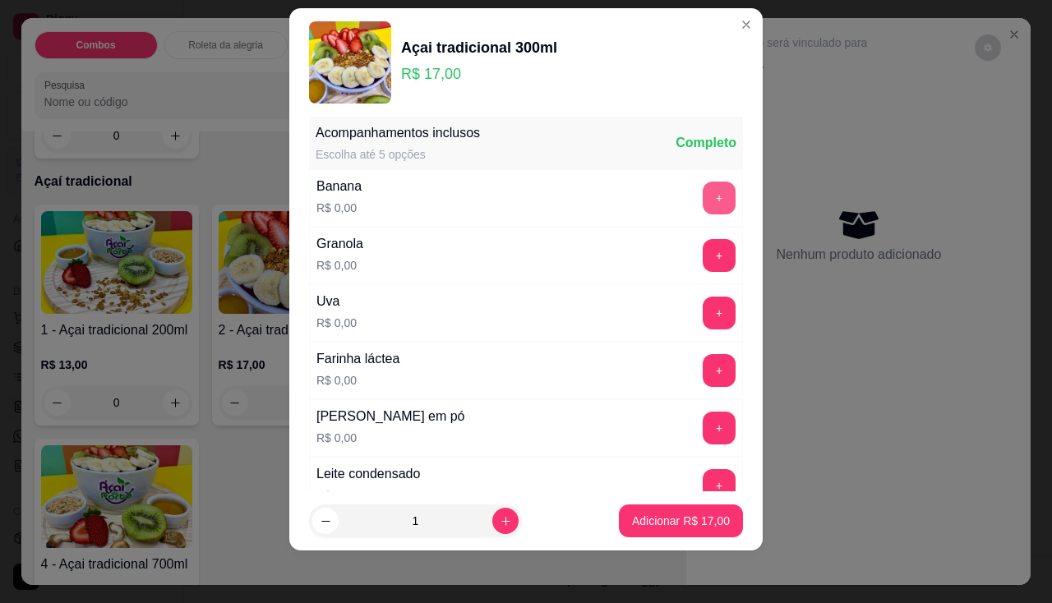
click at [702, 196] on button "+" at bounding box center [718, 198] width 33 height 33
click at [703, 253] on button "+" at bounding box center [719, 255] width 32 height 32
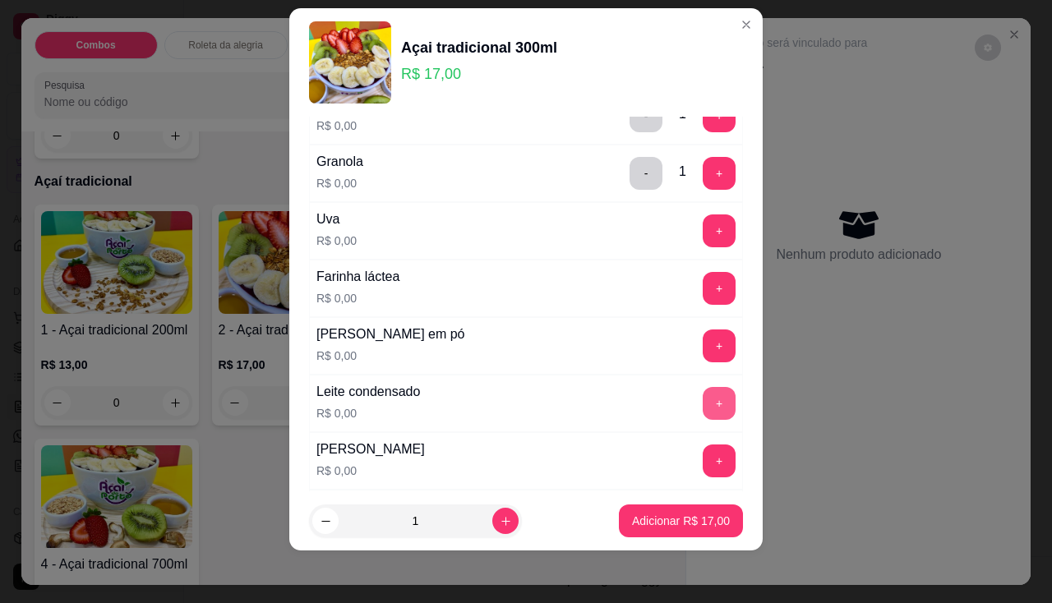
click at [702, 393] on button "+" at bounding box center [718, 403] width 33 height 33
click at [704, 354] on button "+" at bounding box center [719, 345] width 32 height 32
click at [699, 520] on p "Adicionar R$ 17,00" at bounding box center [681, 521] width 98 height 16
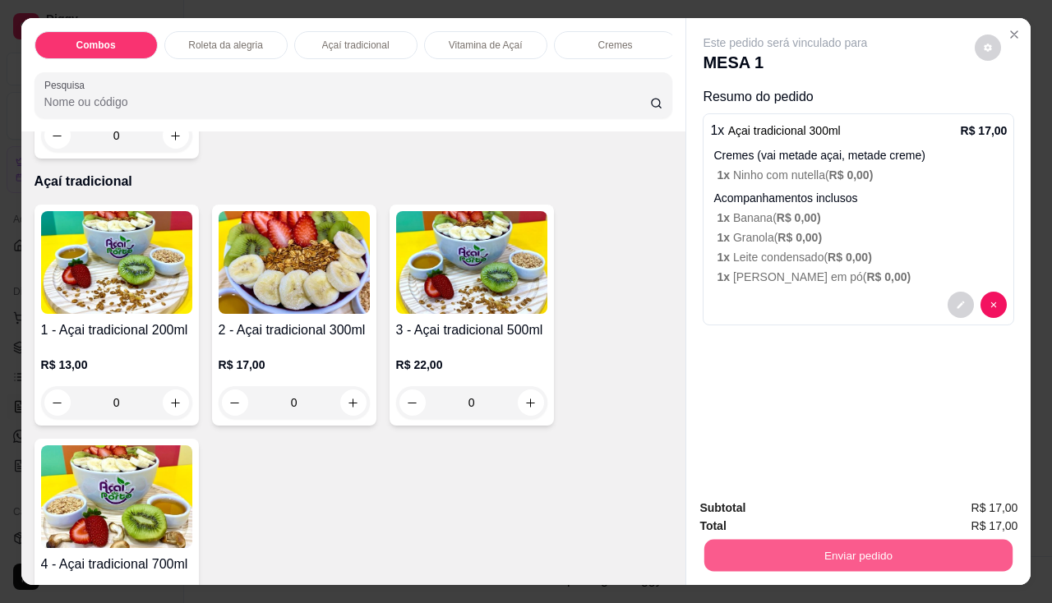
click at [789, 551] on button "Enviar pedido" at bounding box center [858, 556] width 308 height 32
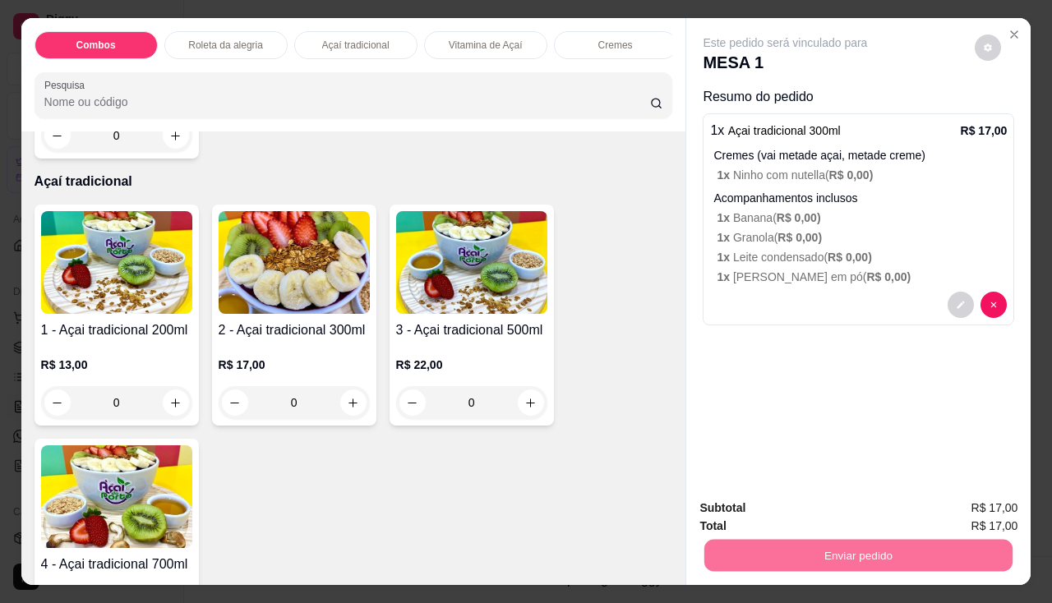
click at [802, 516] on button "Não registrar e enviar pedido" at bounding box center [804, 509] width 166 height 30
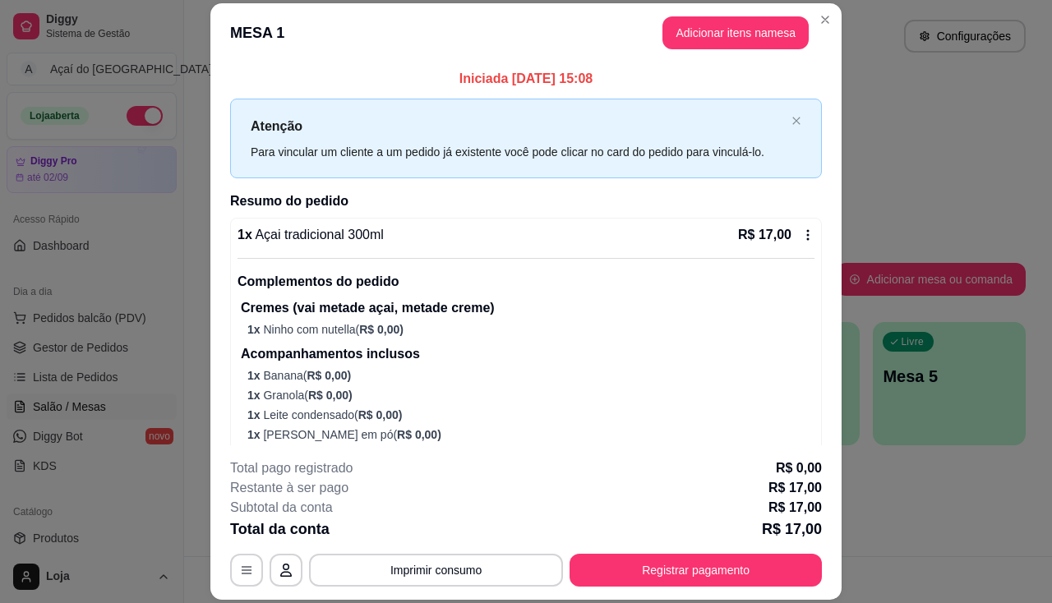
click at [566, 416] on p "1 x Leite condensado ( R$ 0,00 )" at bounding box center [530, 415] width 567 height 16
click at [412, 567] on button "Imprimir consumo" at bounding box center [436, 570] width 254 height 33
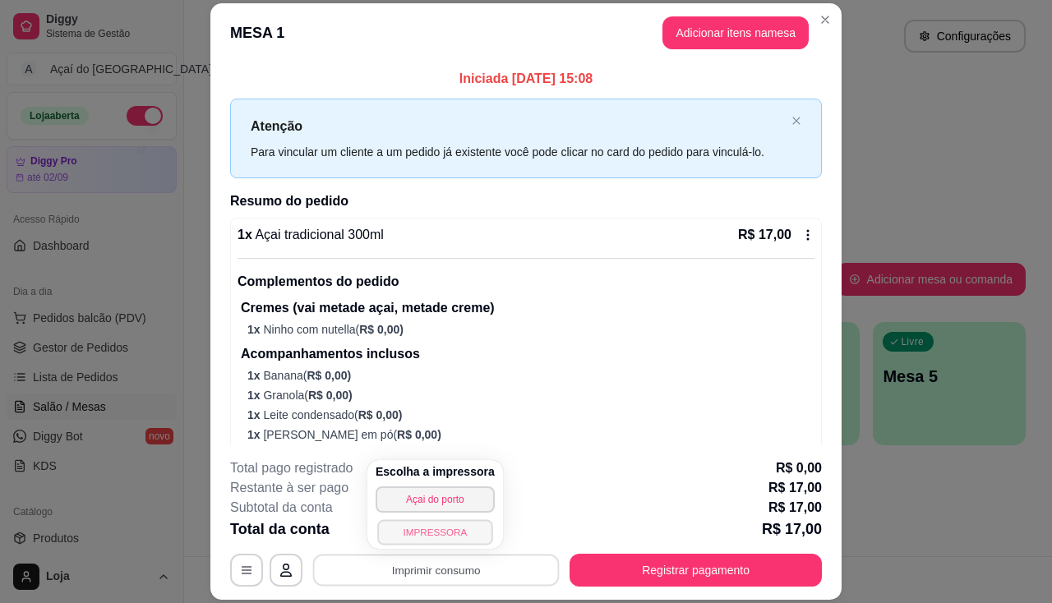
click at [439, 532] on button "IMPRESSORA" at bounding box center [434, 531] width 115 height 25
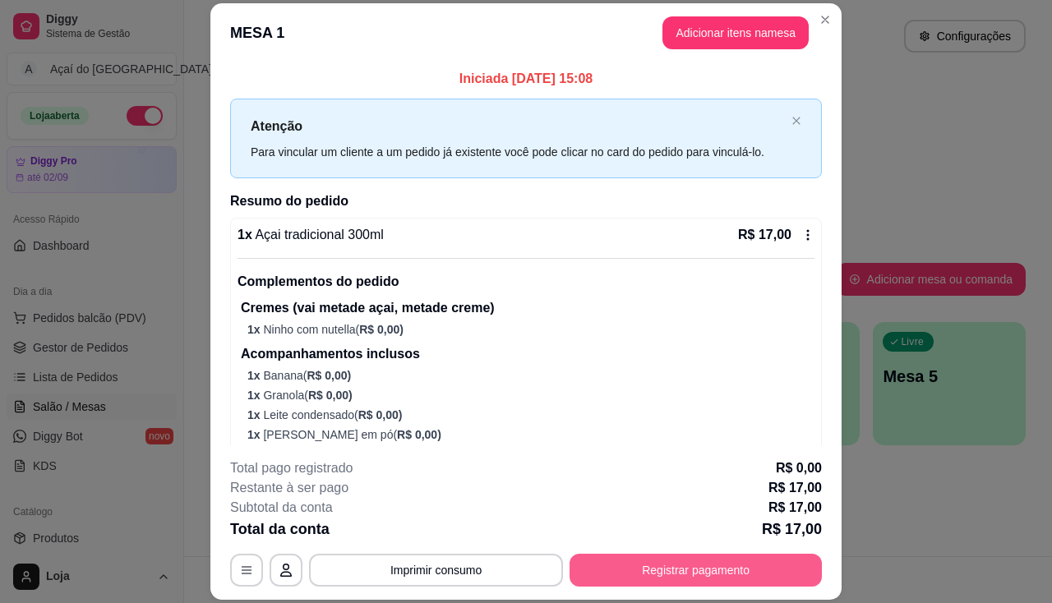
click at [589, 572] on button "Registrar pagamento" at bounding box center [695, 570] width 252 height 33
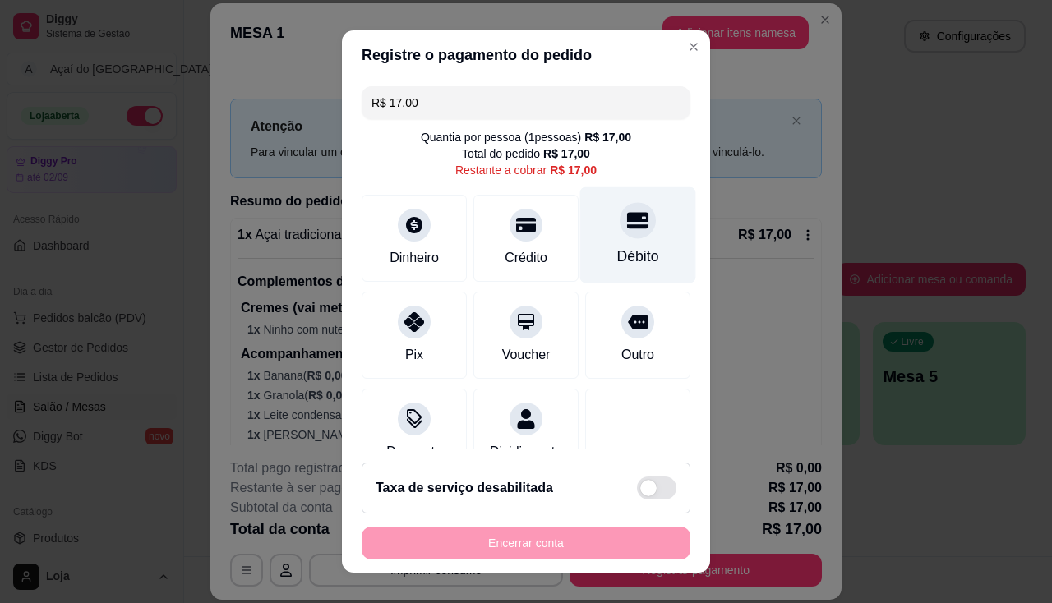
drag, startPoint x: 612, startPoint y: 249, endPoint x: 587, endPoint y: 285, distance: 44.2
click at [617, 250] on div "Débito" at bounding box center [638, 256] width 42 height 21
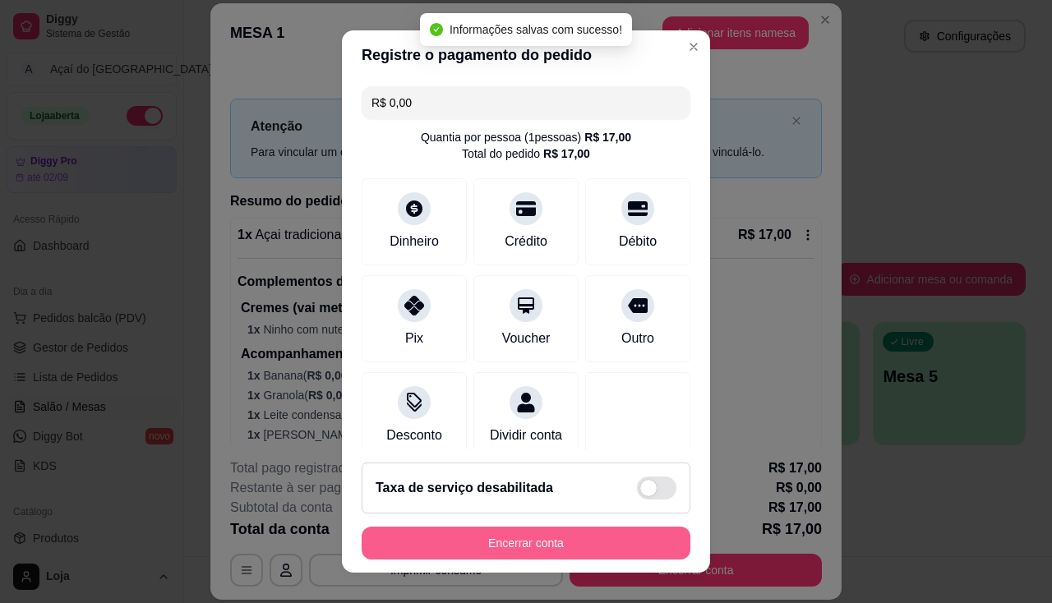
type input "R$ 0,00"
click at [568, 543] on button "Encerrar conta" at bounding box center [525, 543] width 319 height 32
